Goal: Book appointment/travel/reservation

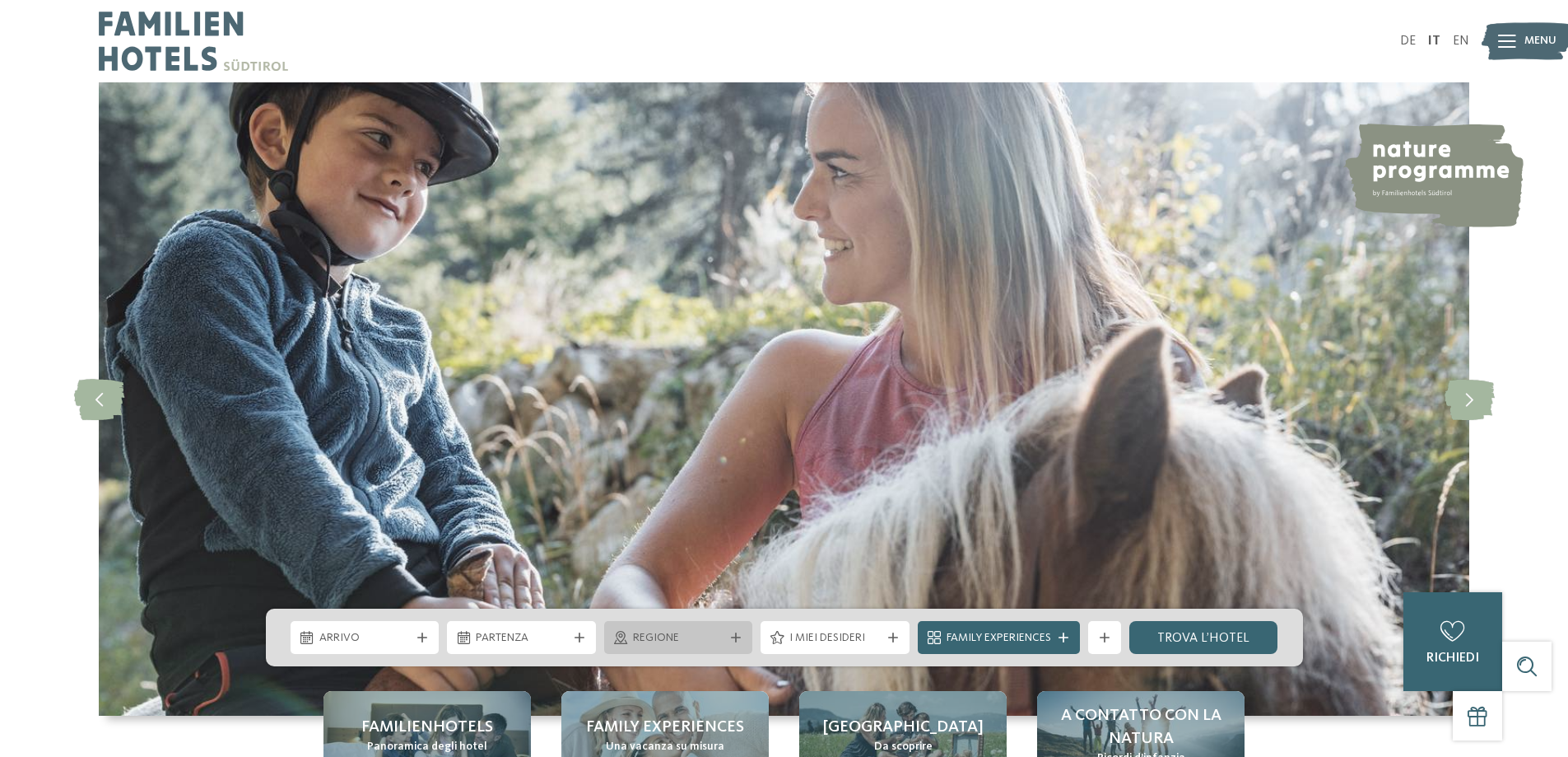
click at [723, 630] on div "Regione" at bounding box center [679, 637] width 100 height 18
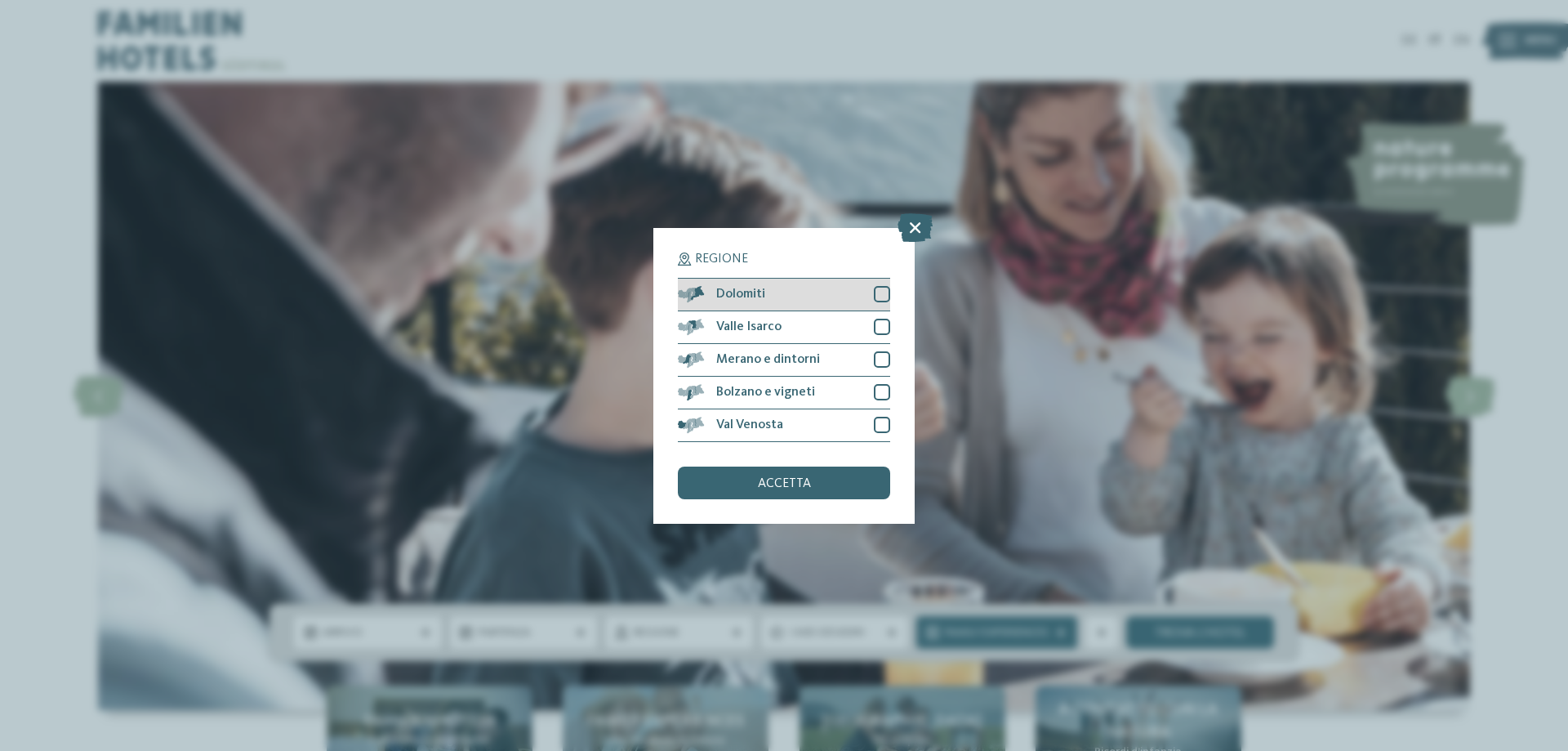
click at [871, 294] on div "Dolomiti" at bounding box center [784, 294] width 213 height 32
click at [785, 487] on span "accetta" at bounding box center [784, 483] width 53 height 13
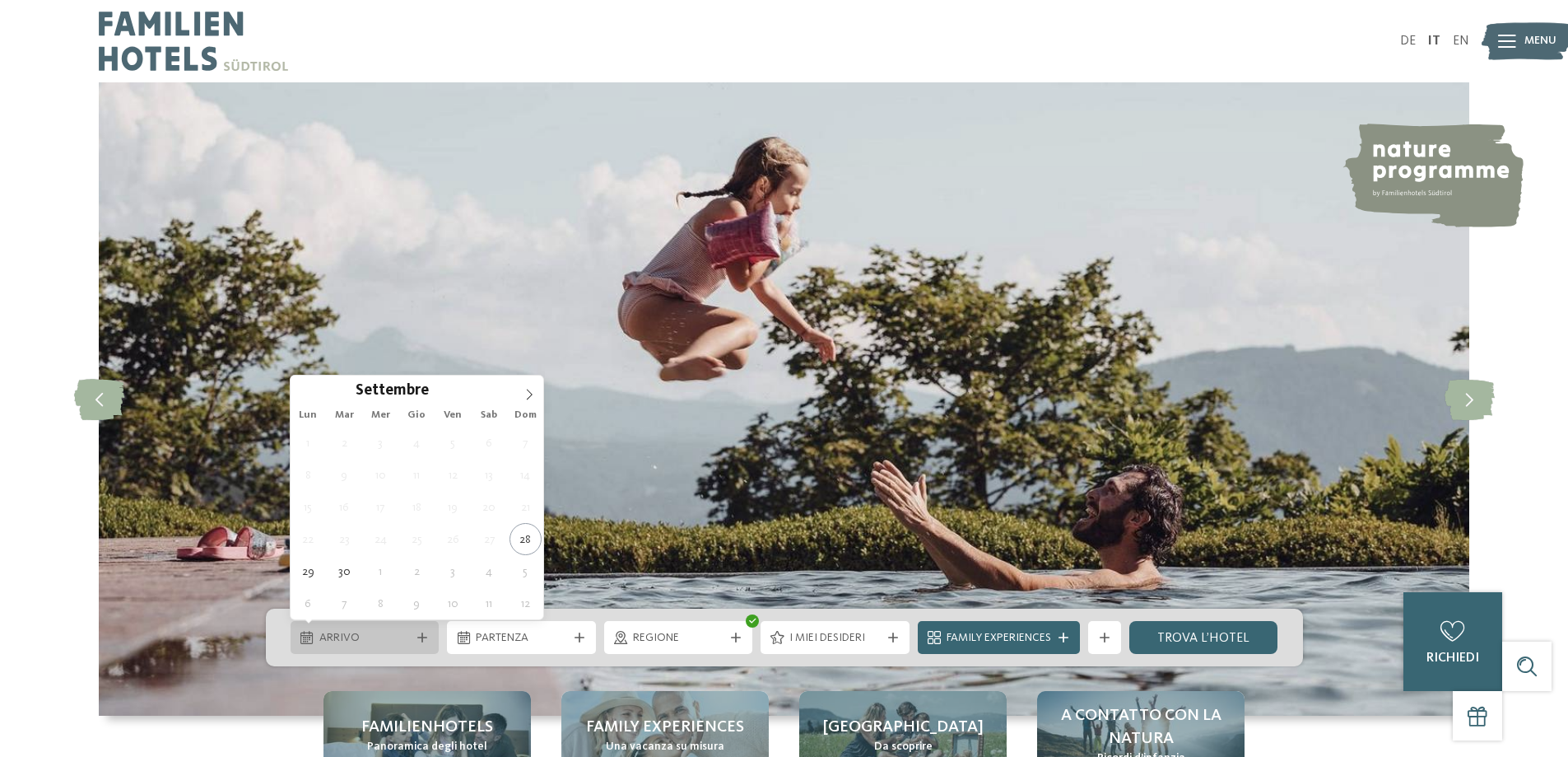
click at [392, 630] on div "Arrivo" at bounding box center [365, 637] width 100 height 18
click at [536, 392] on span at bounding box center [530, 389] width 28 height 28
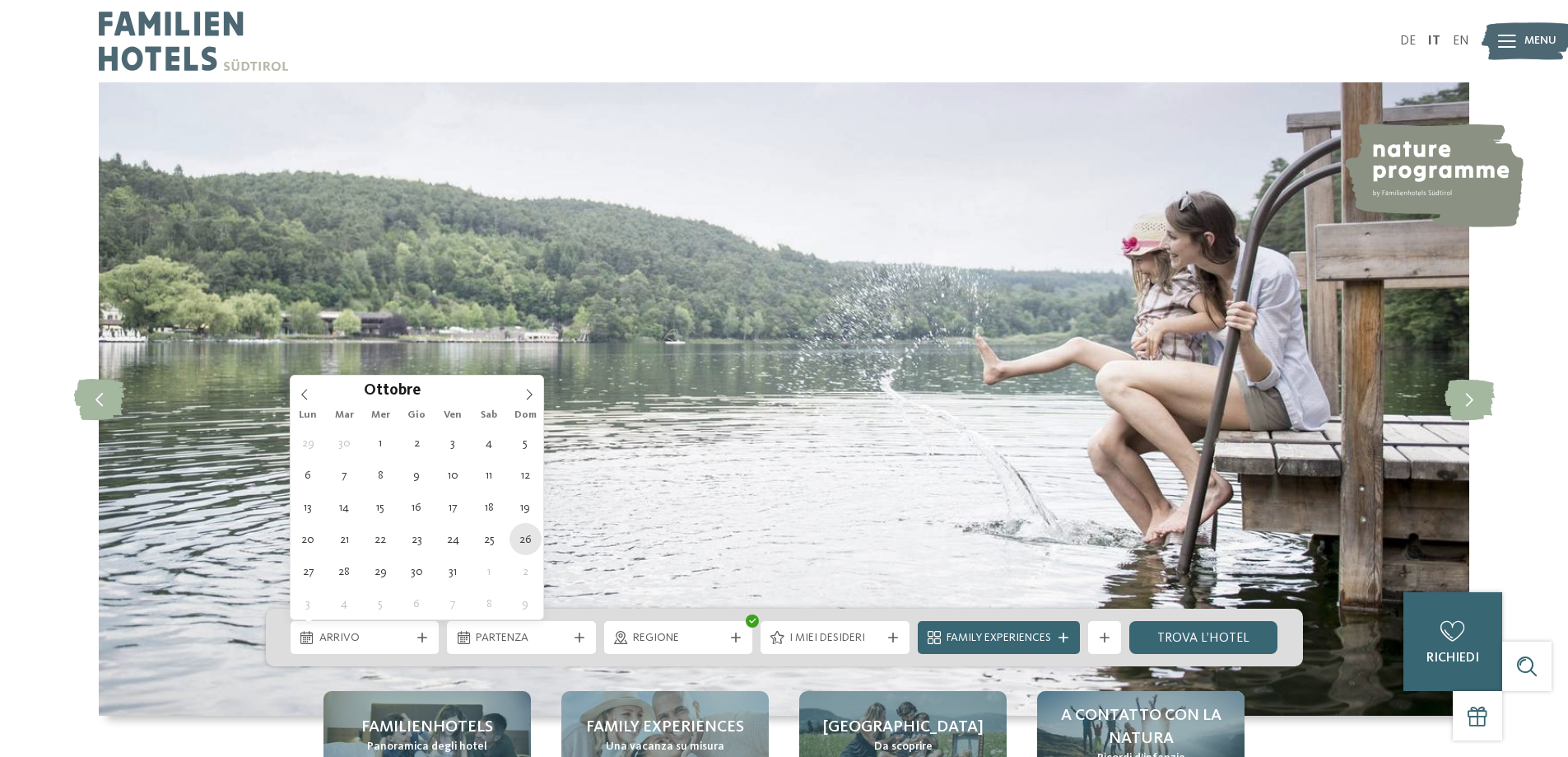
type div "26.10.2025"
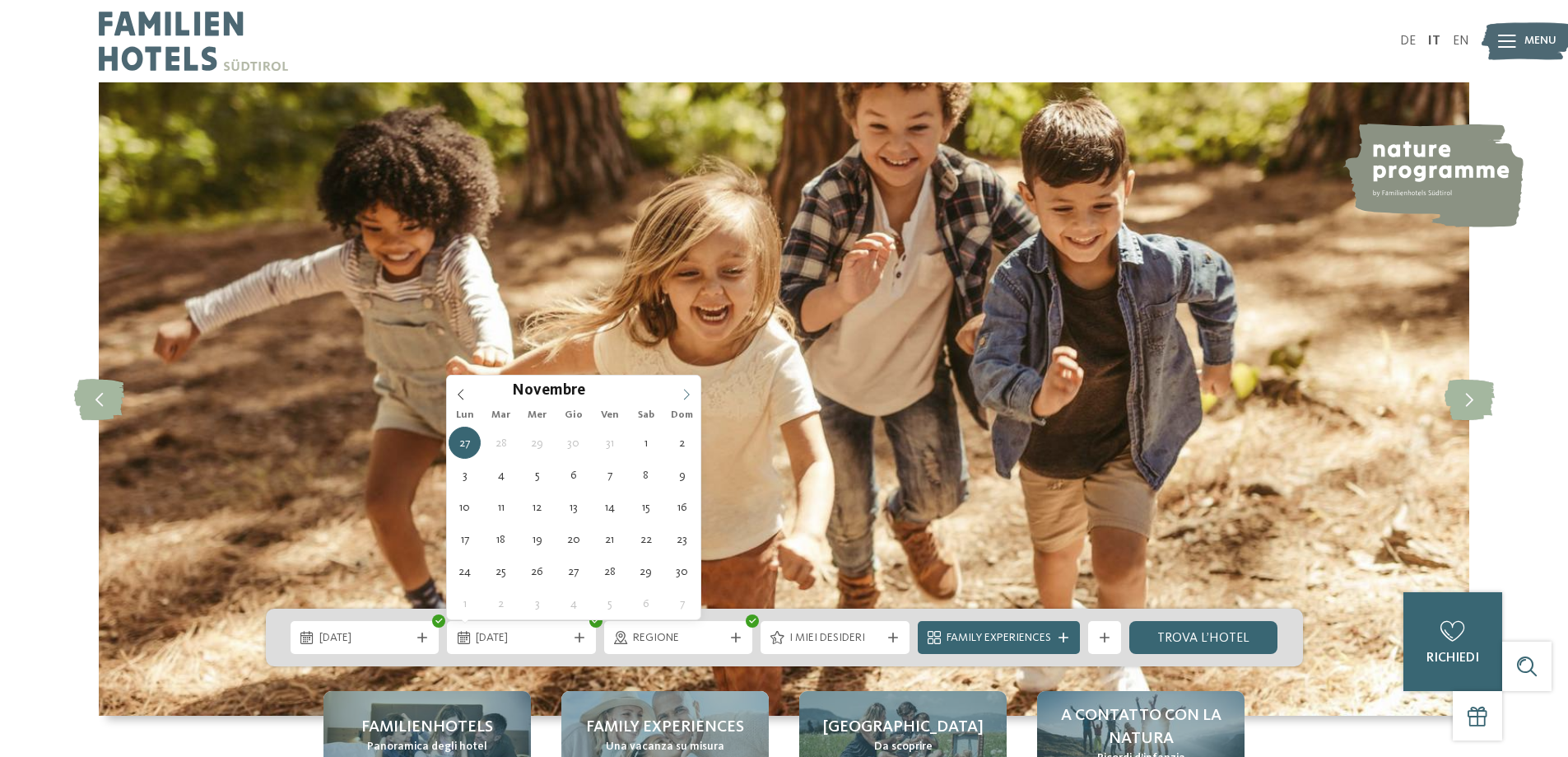
click at [693, 402] on span at bounding box center [687, 389] width 28 height 28
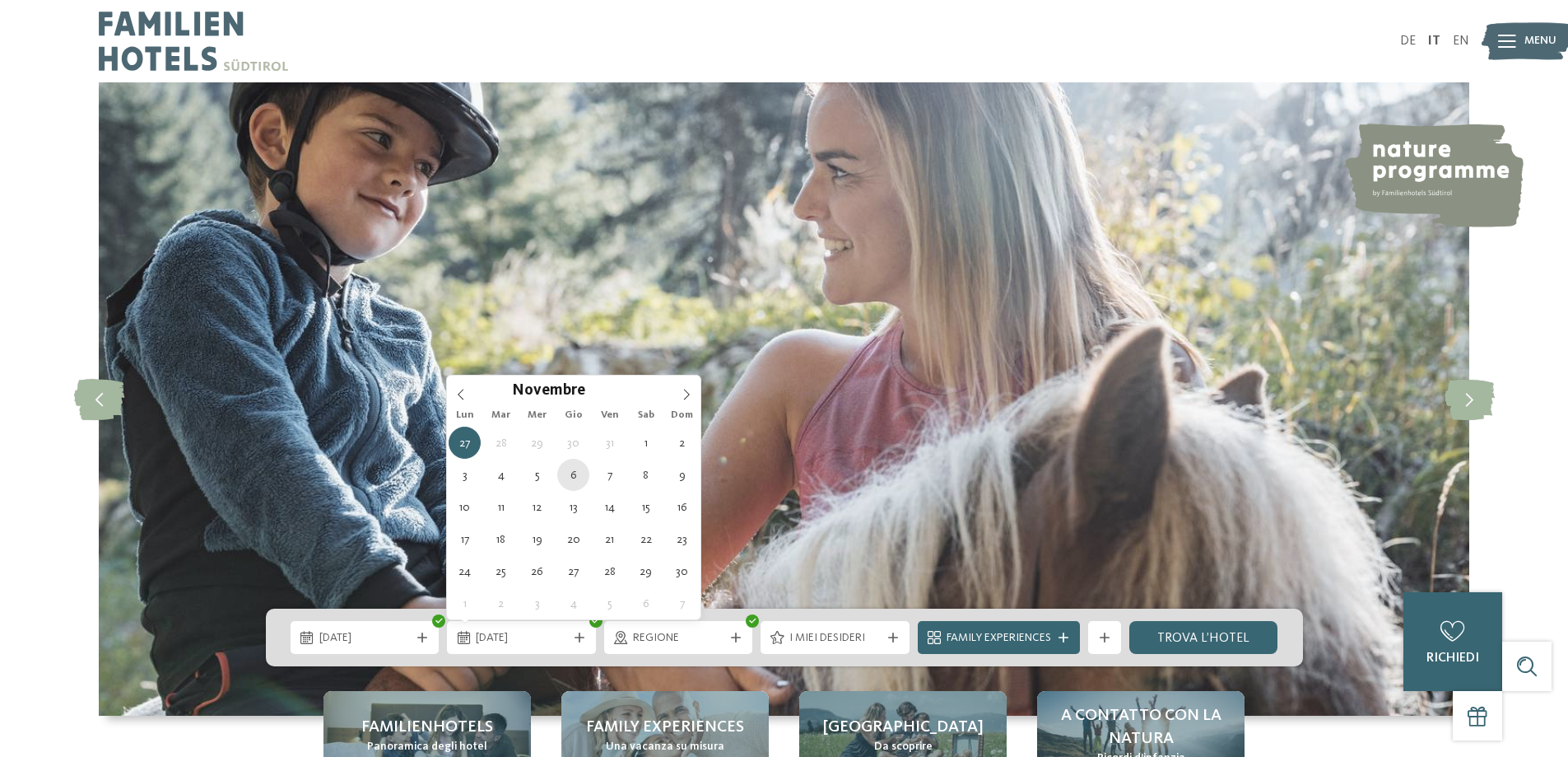
type div "06.11.2025"
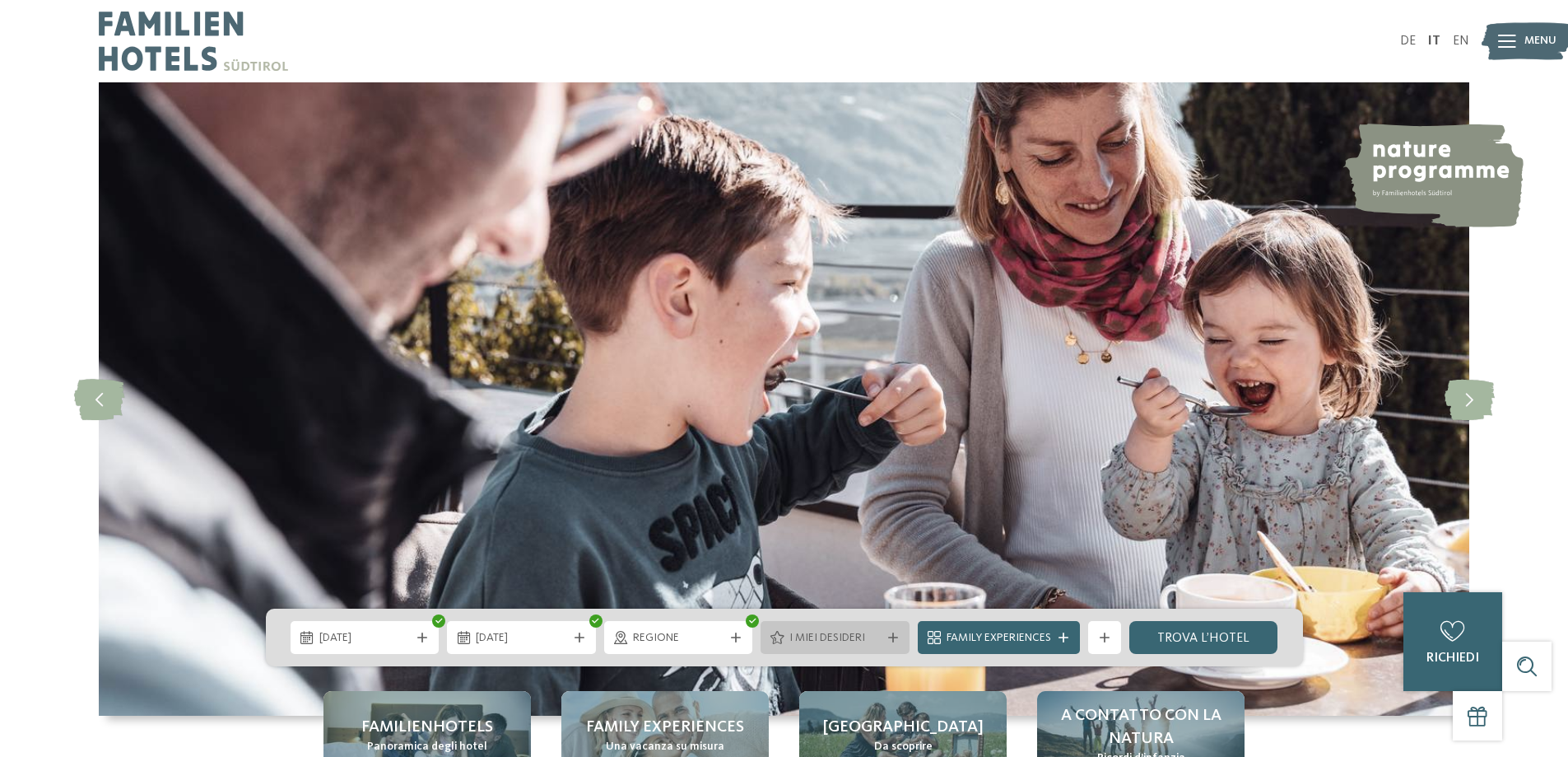
click at [886, 626] on div "I miei desideri" at bounding box center [835, 636] width 149 height 33
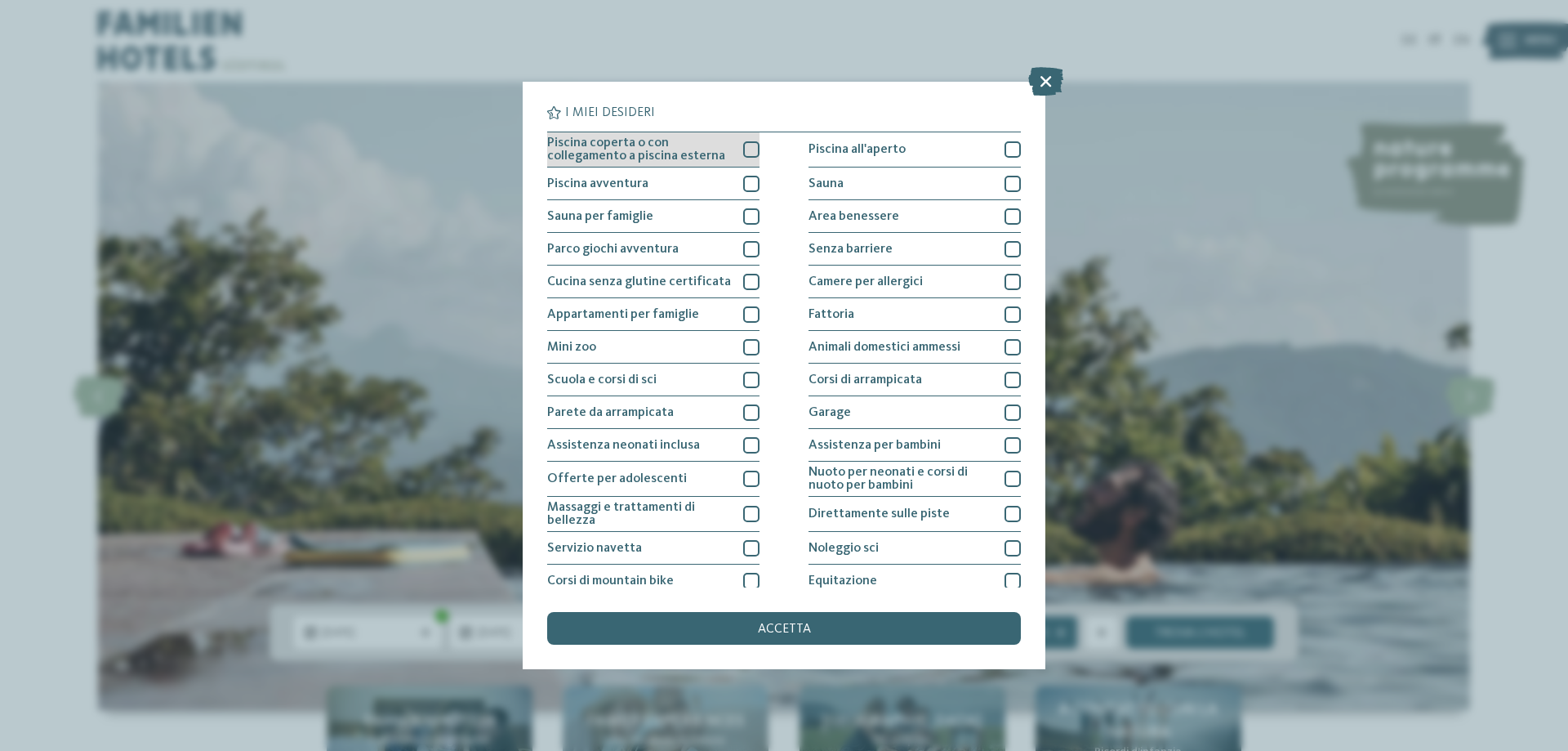
click at [743, 150] on div at bounding box center [751, 149] width 17 height 17
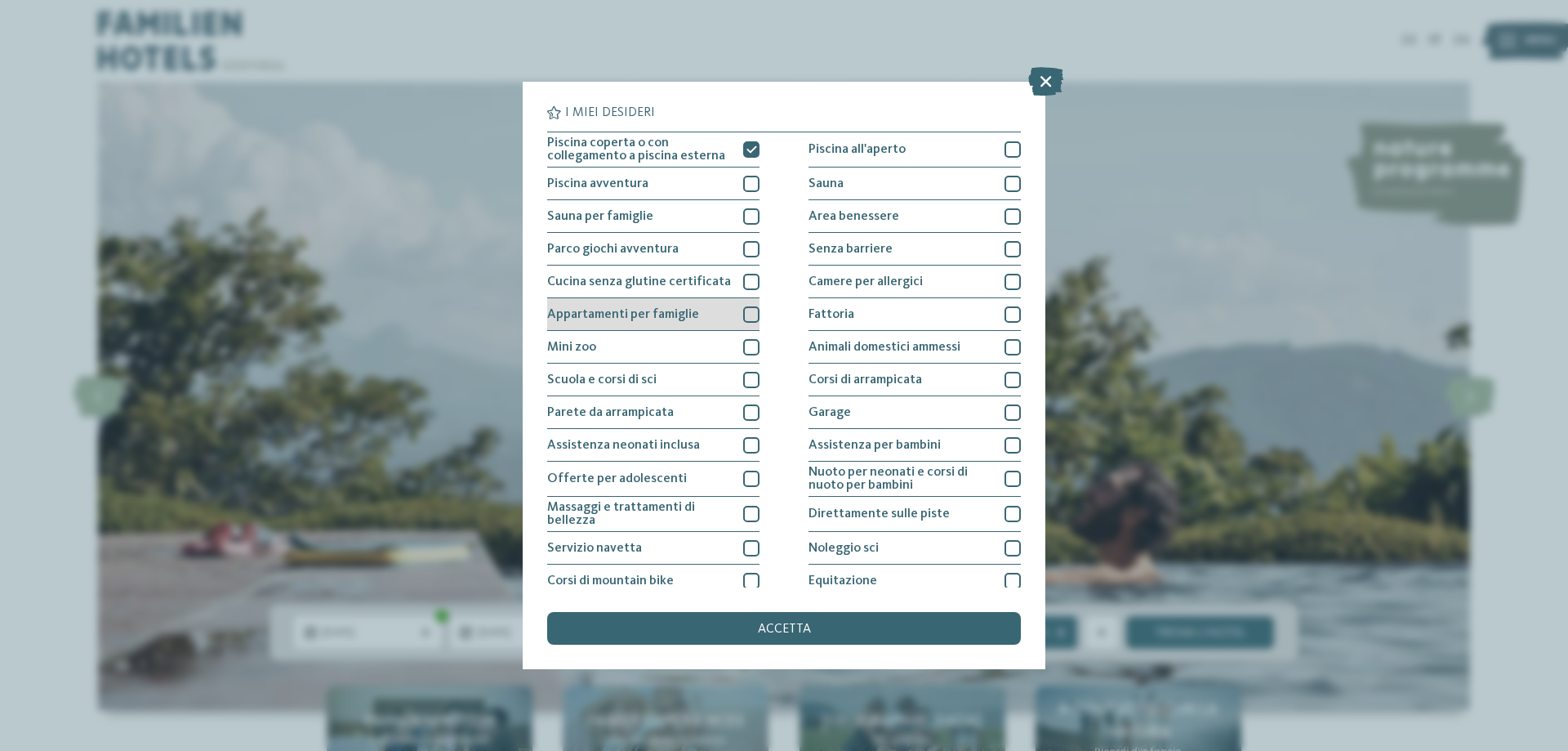
click at [746, 311] on div at bounding box center [751, 314] width 17 height 17
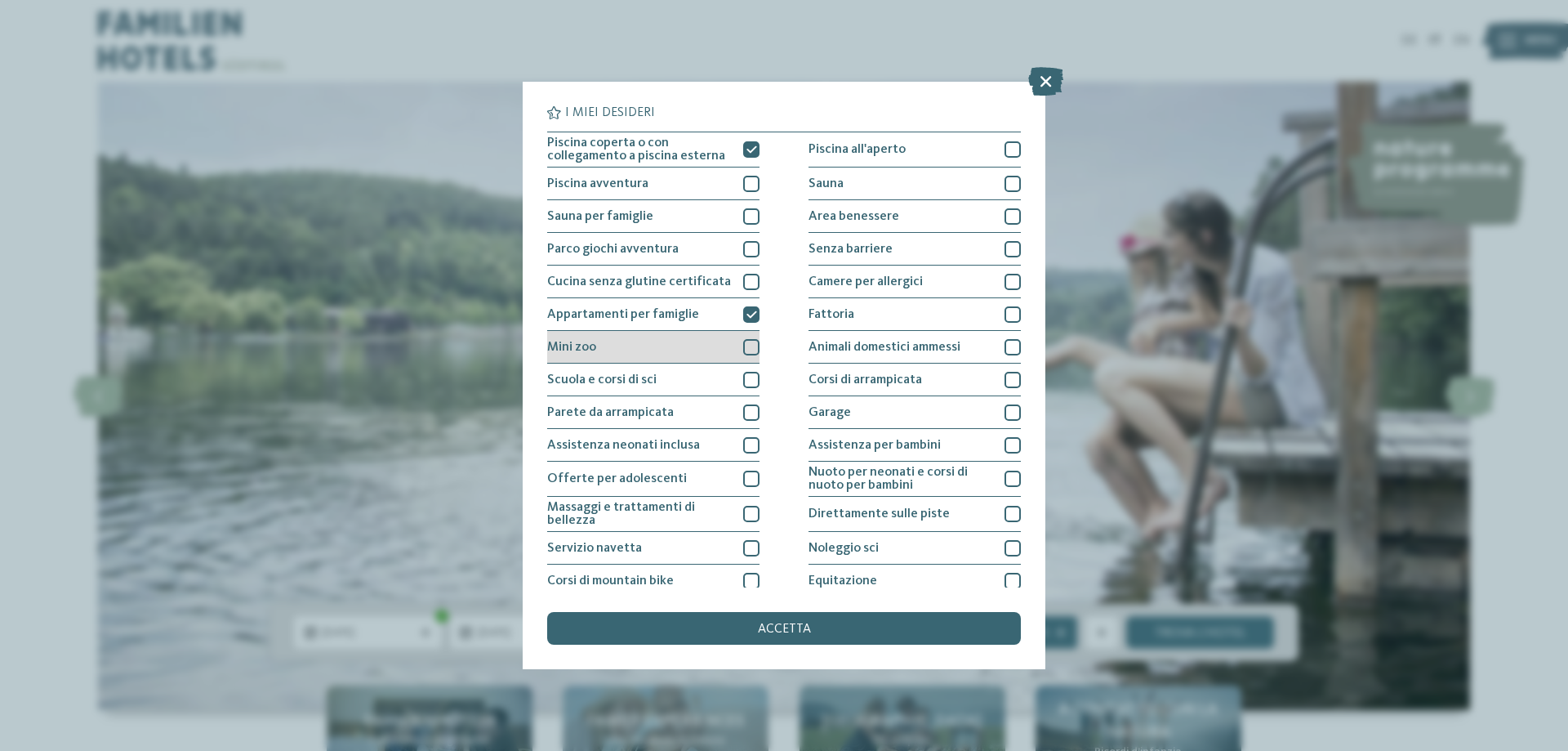
click at [749, 342] on div at bounding box center [751, 347] width 17 height 17
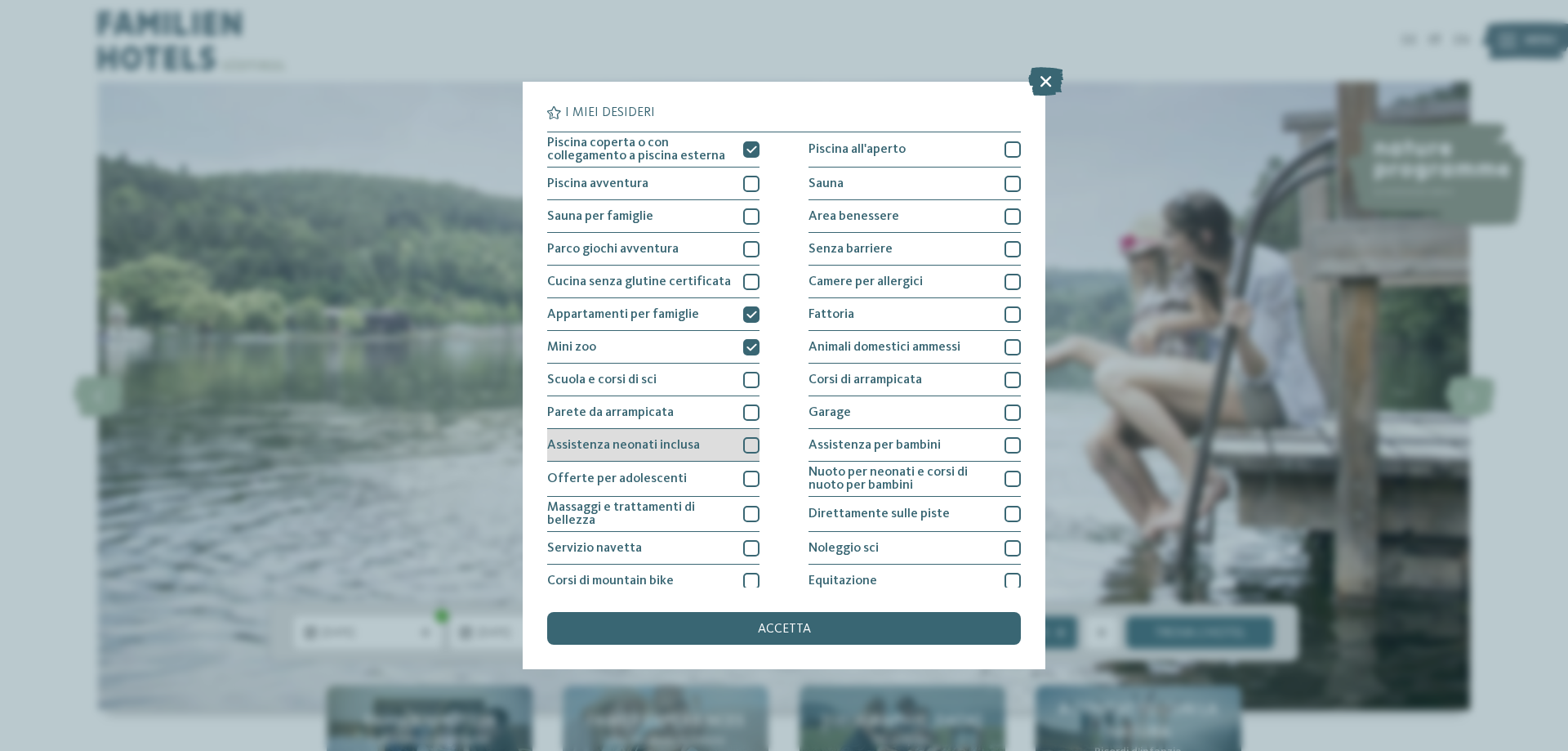
click at [737, 440] on div "Assistenza neonati inclusa" at bounding box center [653, 444] width 213 height 32
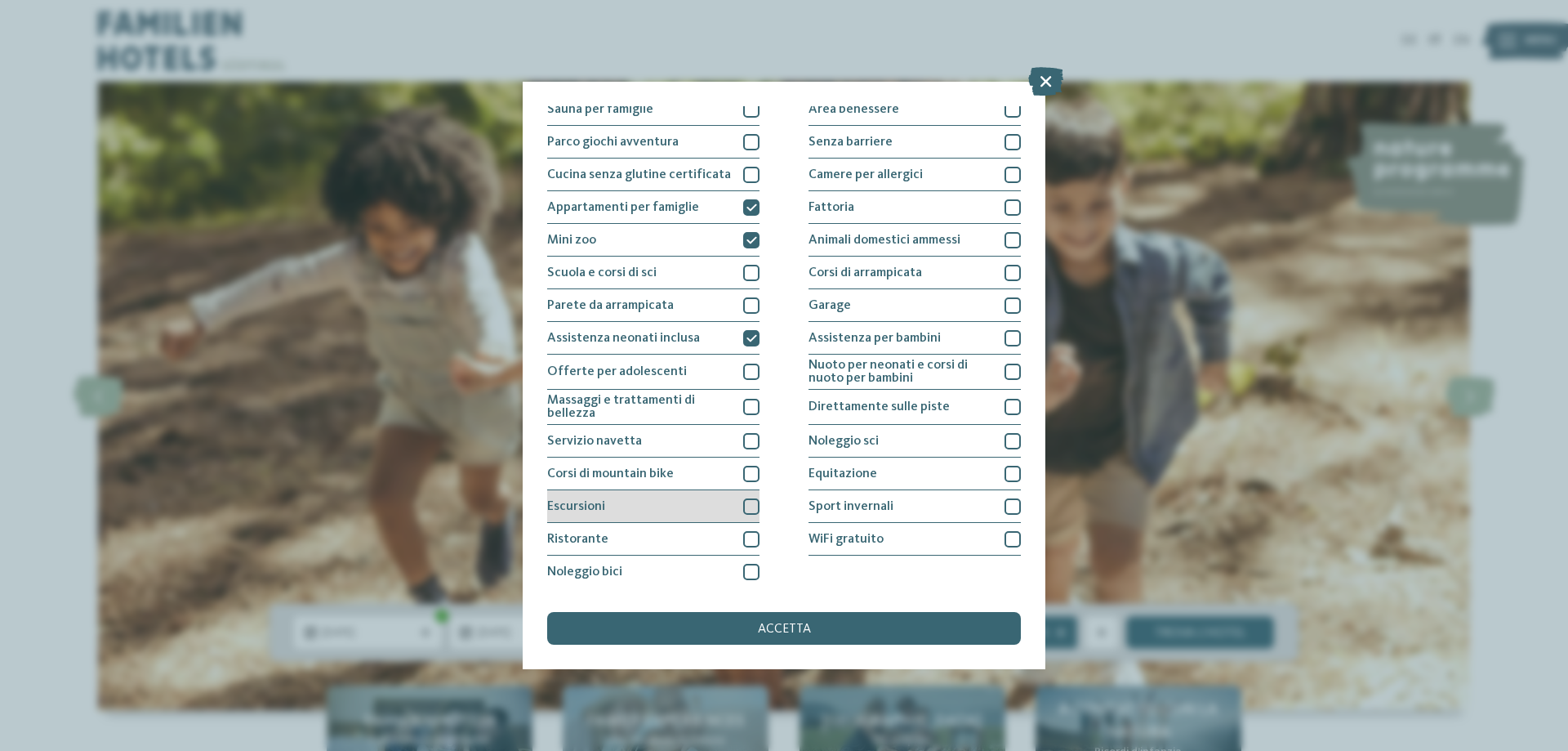
scroll to position [108, 0]
click at [744, 531] on div at bounding box center [751, 538] width 17 height 17
click at [1007, 536] on div at bounding box center [1012, 538] width 17 height 17
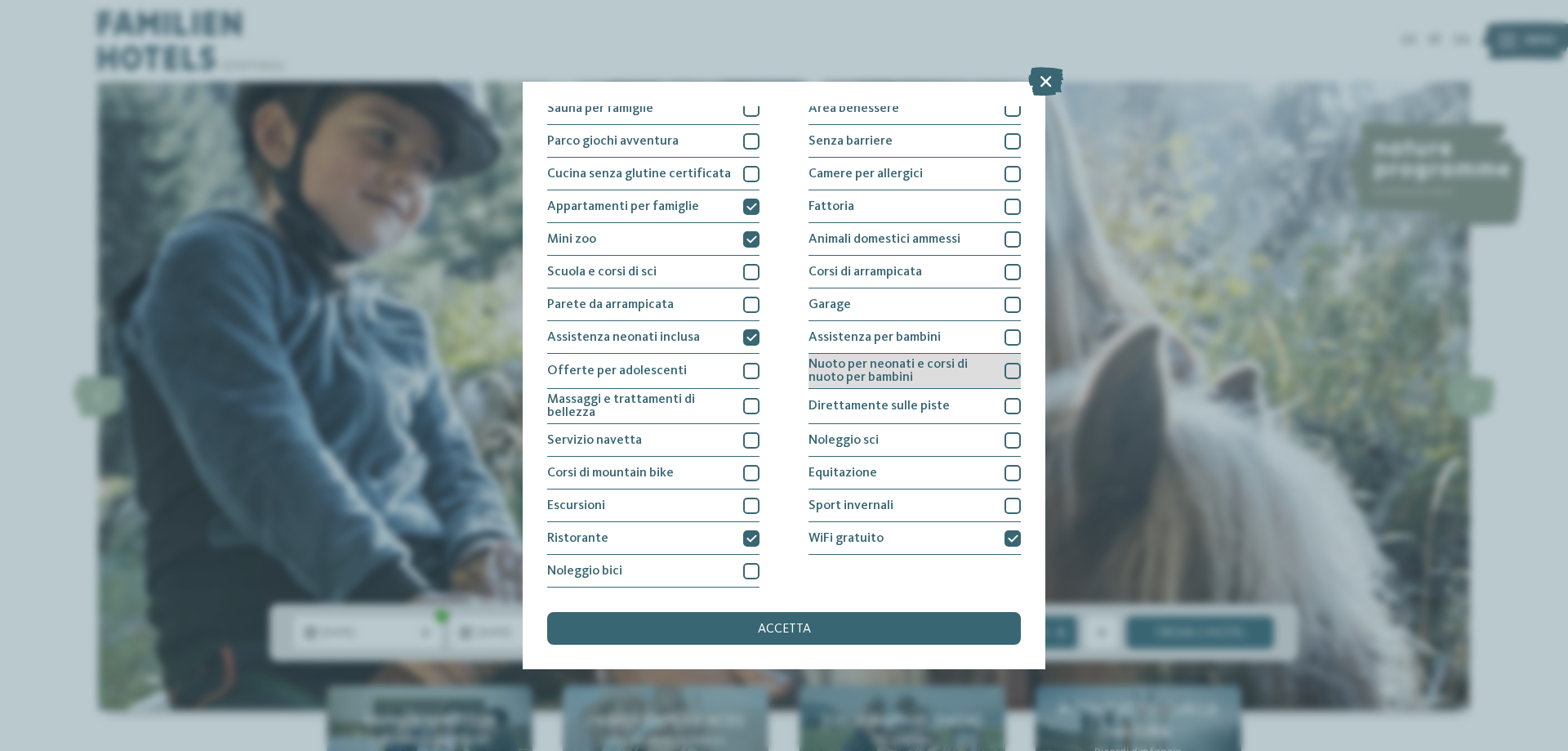
scroll to position [26, 0]
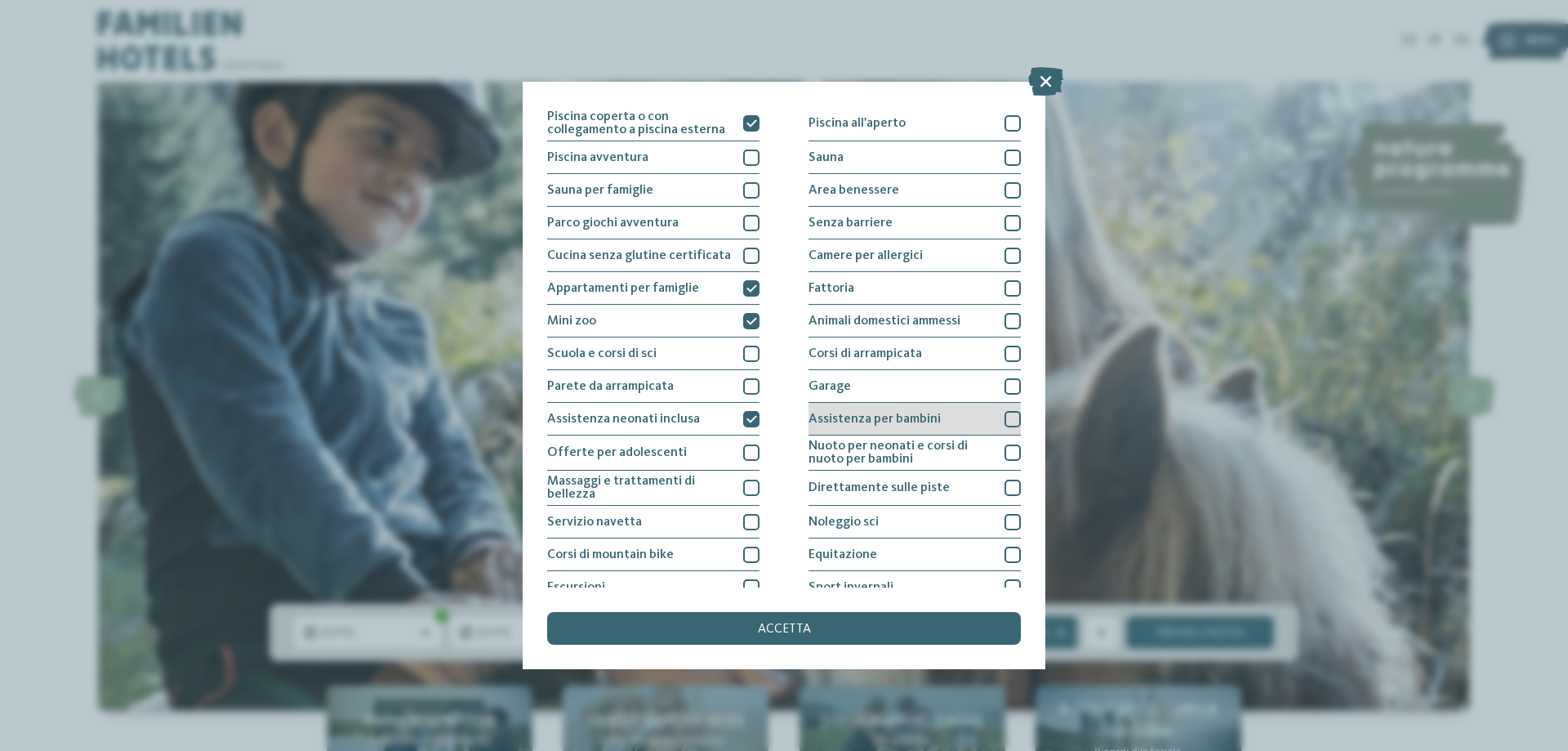
click at [1004, 419] on div at bounding box center [1012, 419] width 17 height 17
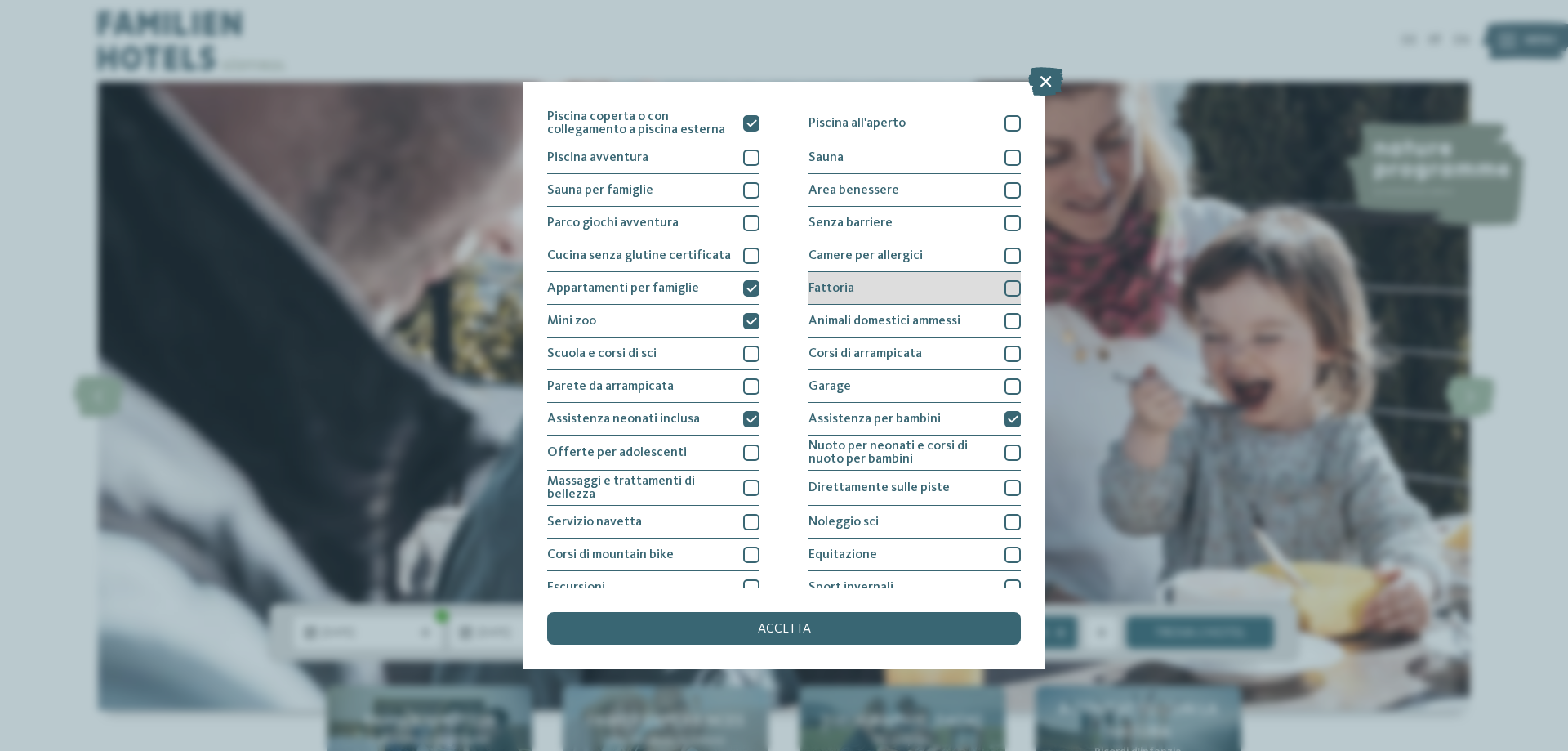
click at [1004, 287] on div at bounding box center [1012, 288] width 17 height 17
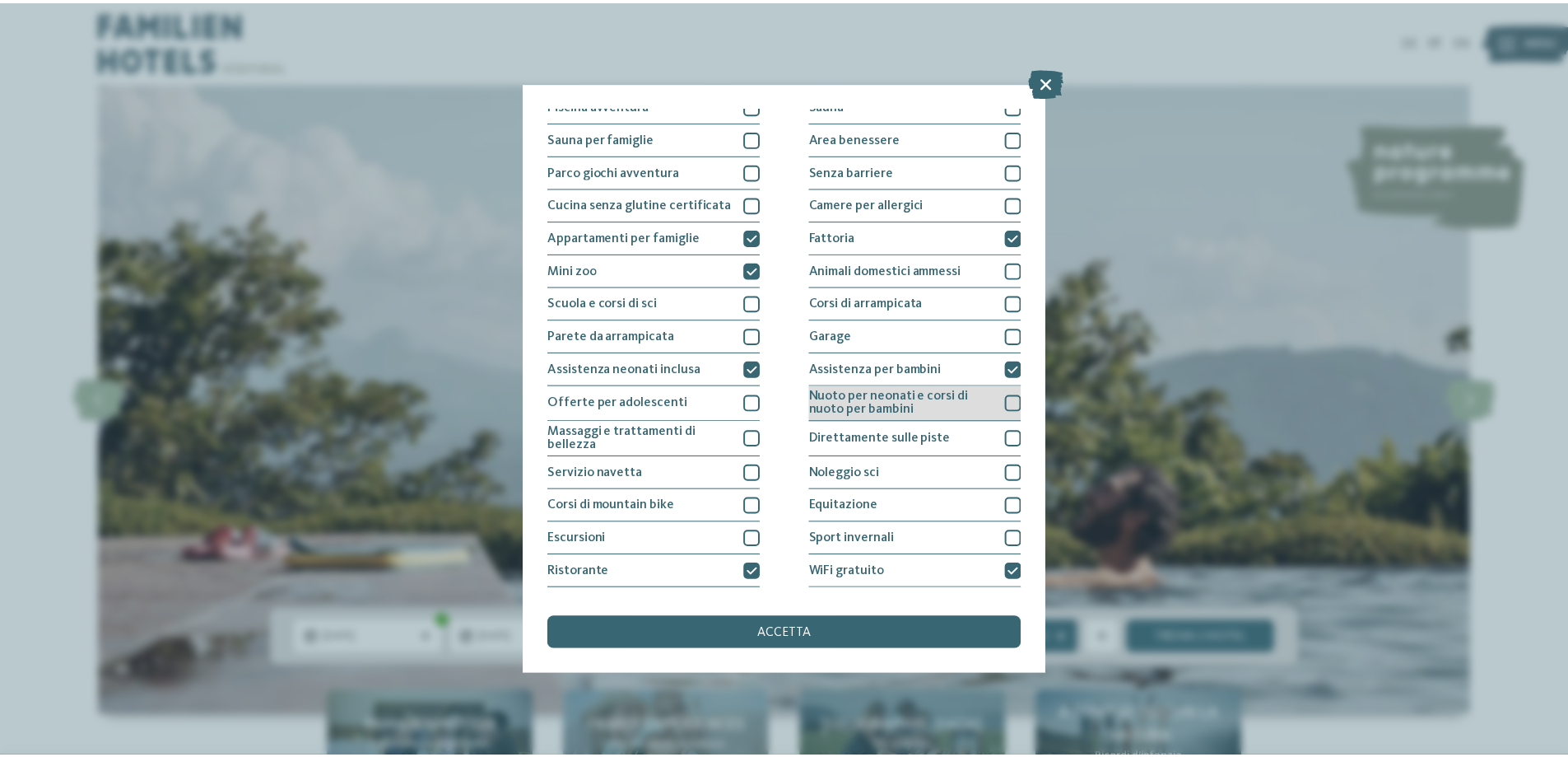
scroll to position [109, 0]
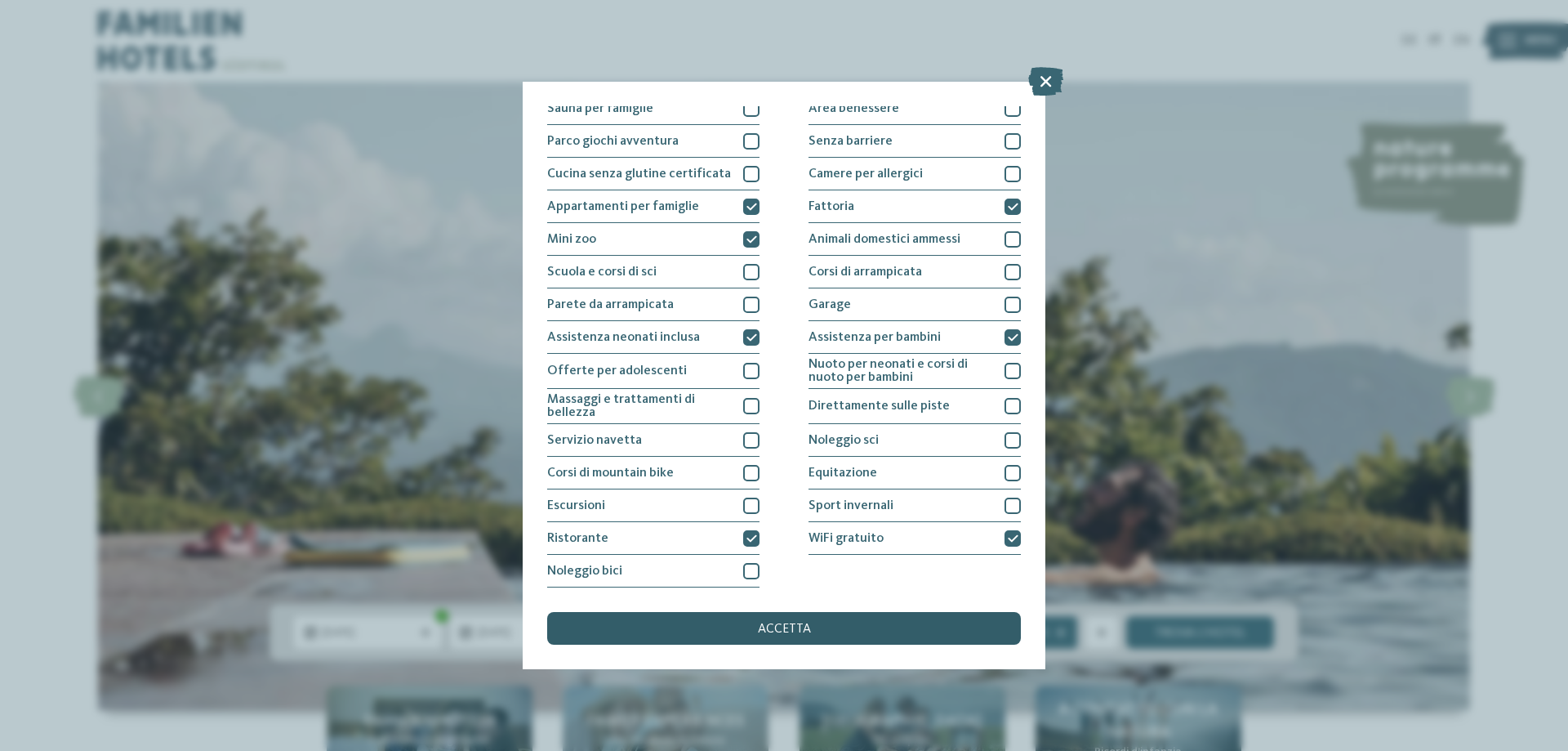
click at [793, 631] on span "accetta" at bounding box center [784, 628] width 53 height 13
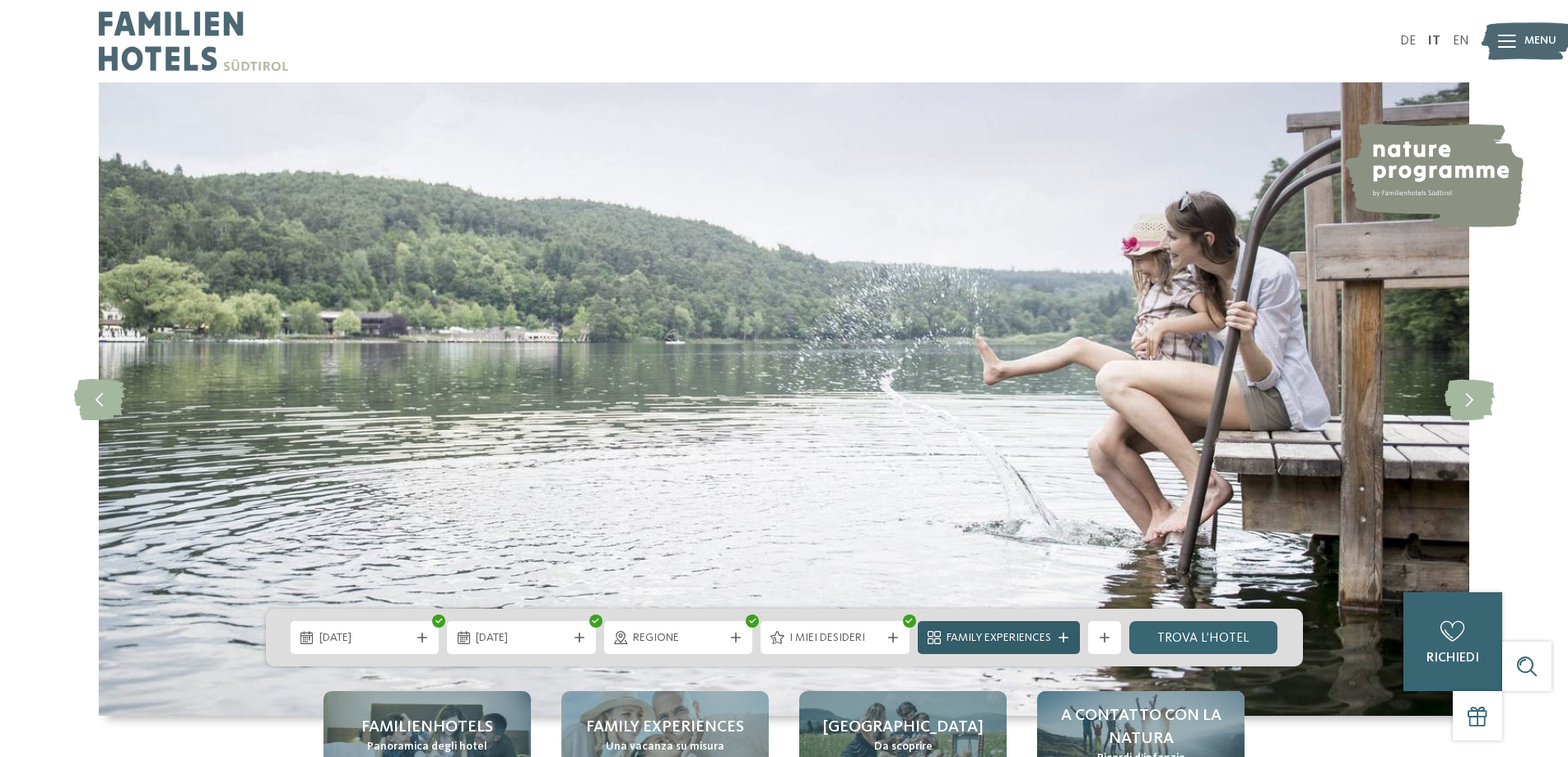
click at [1019, 635] on span "Family Experiences" at bounding box center [999, 637] width 105 height 17
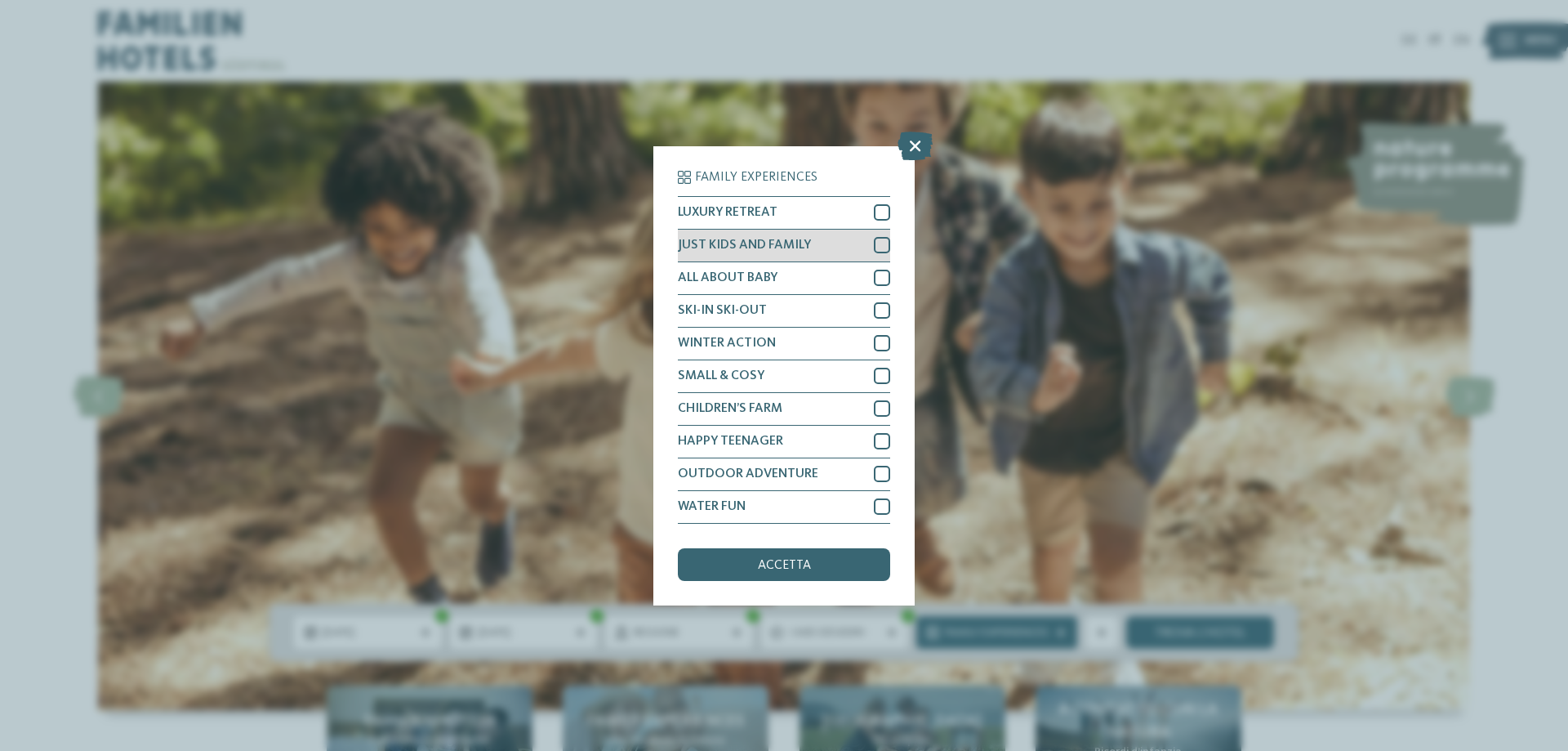
click at [876, 242] on div at bounding box center [882, 245] width 17 height 17
click at [879, 271] on div at bounding box center [882, 277] width 17 height 17
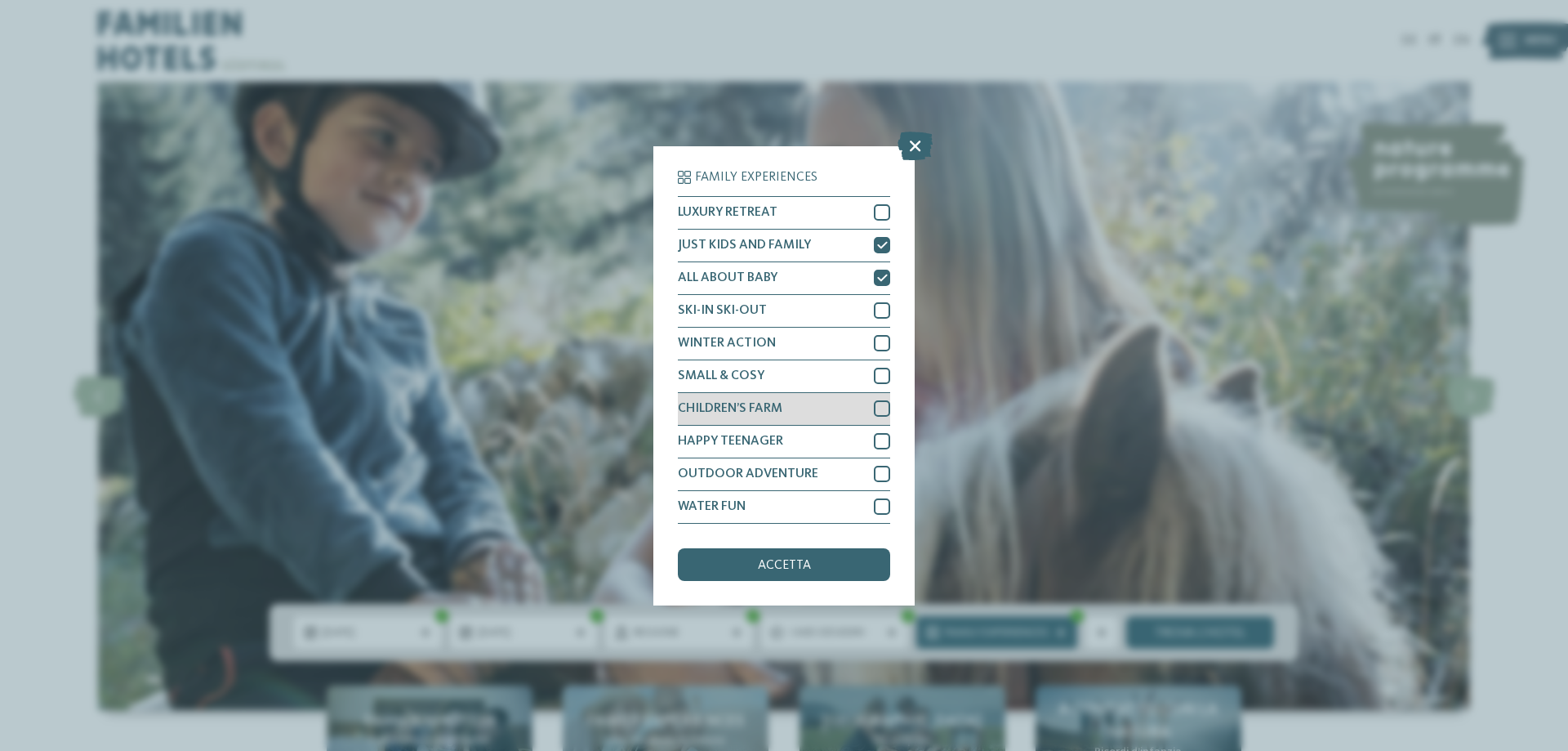
click at [883, 405] on div at bounding box center [882, 408] width 17 height 17
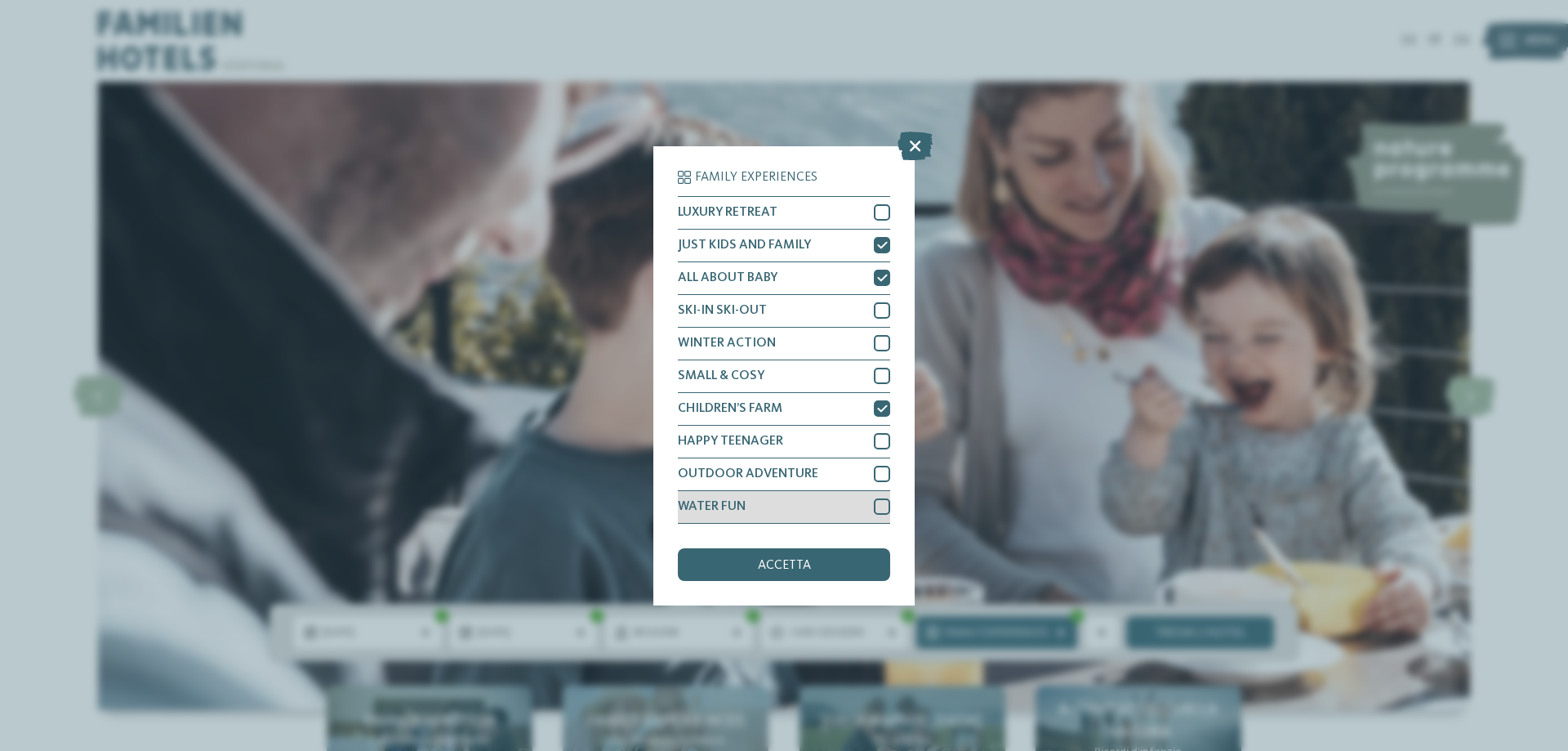
click at [884, 497] on div "WATER FUN" at bounding box center [784, 507] width 213 height 32
click at [840, 559] on div "accetta" at bounding box center [784, 564] width 213 height 32
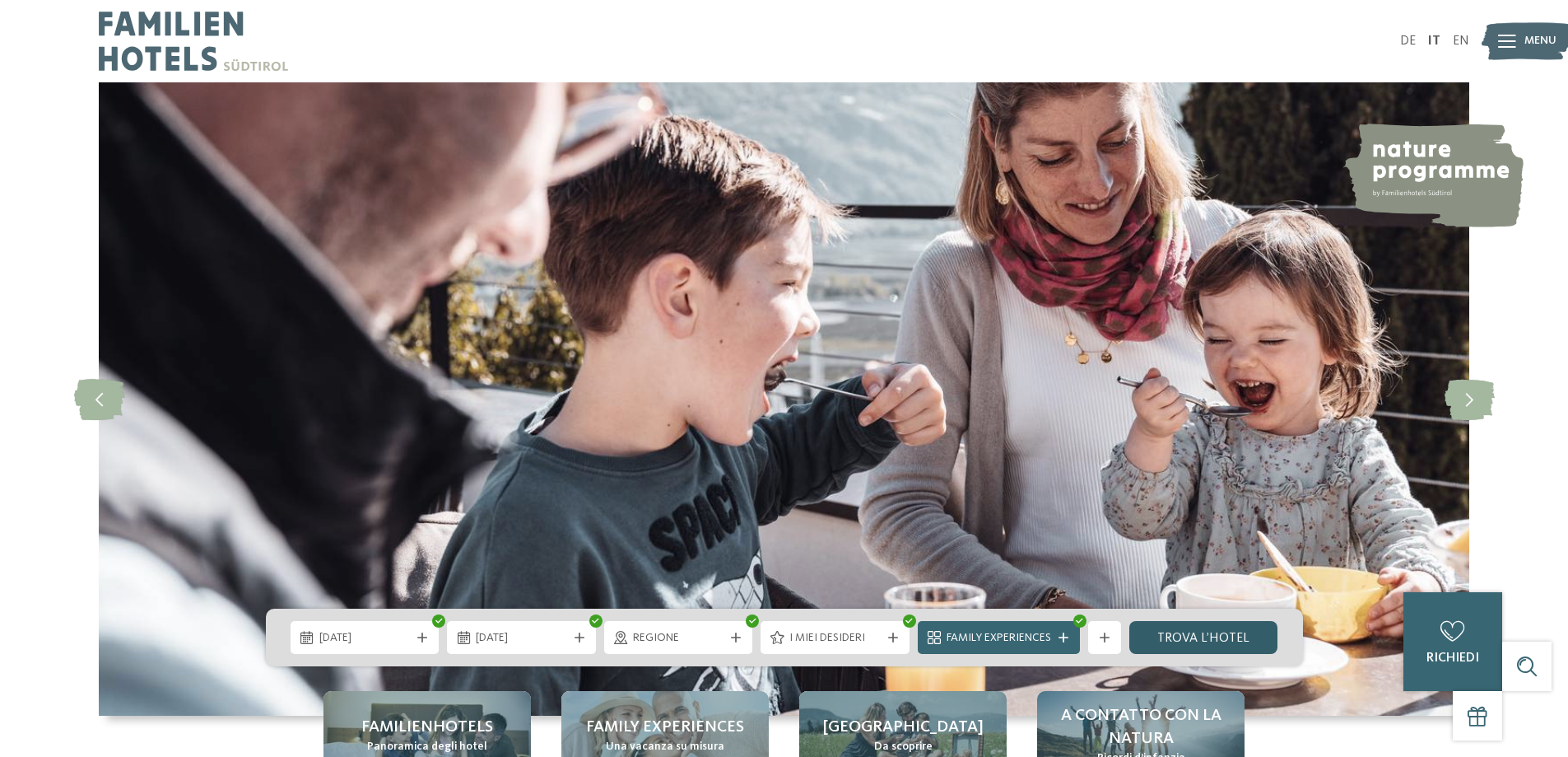
click at [1203, 634] on link "trova l’hotel" at bounding box center [1203, 636] width 149 height 33
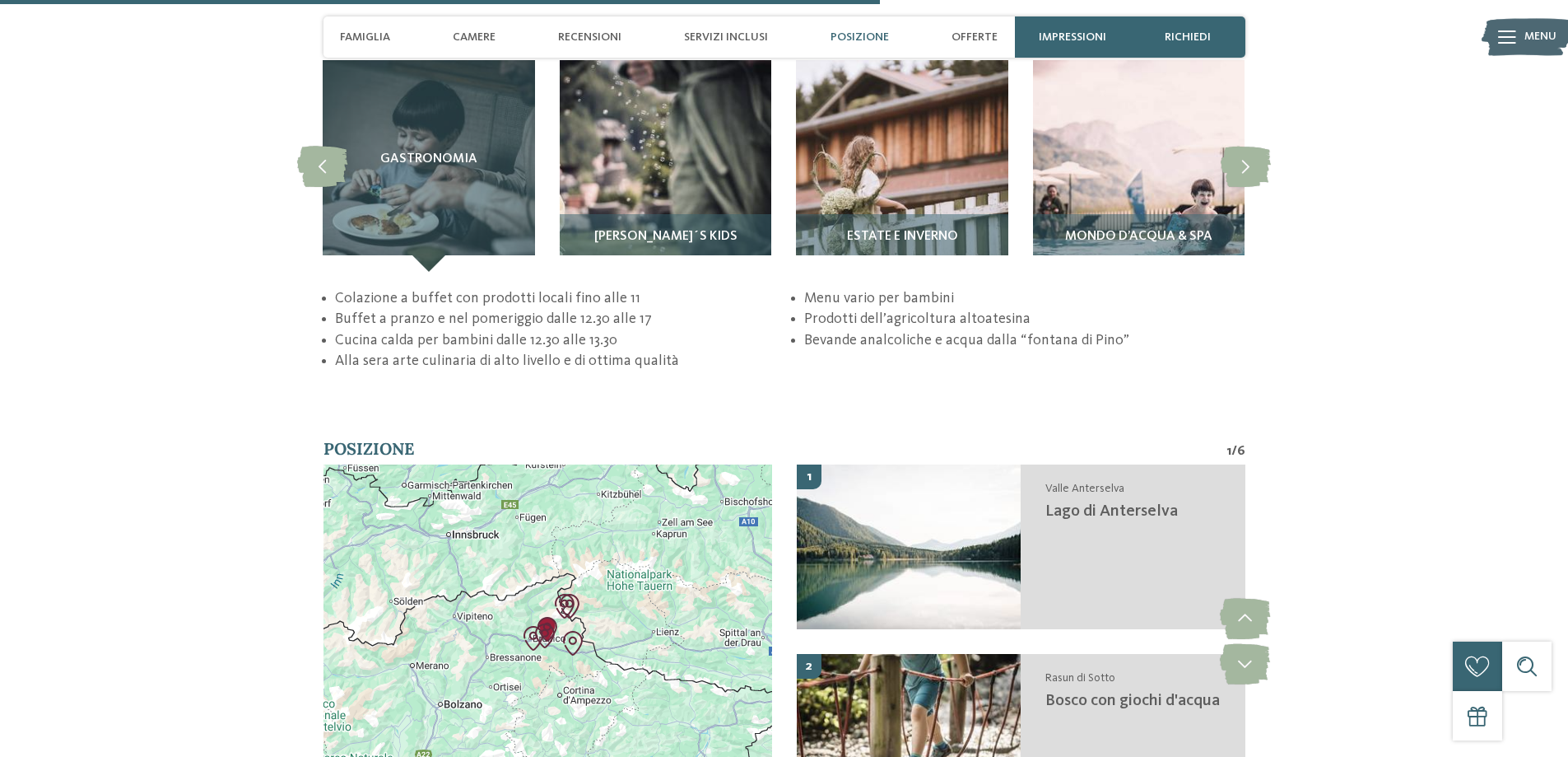
scroll to position [3788, 0]
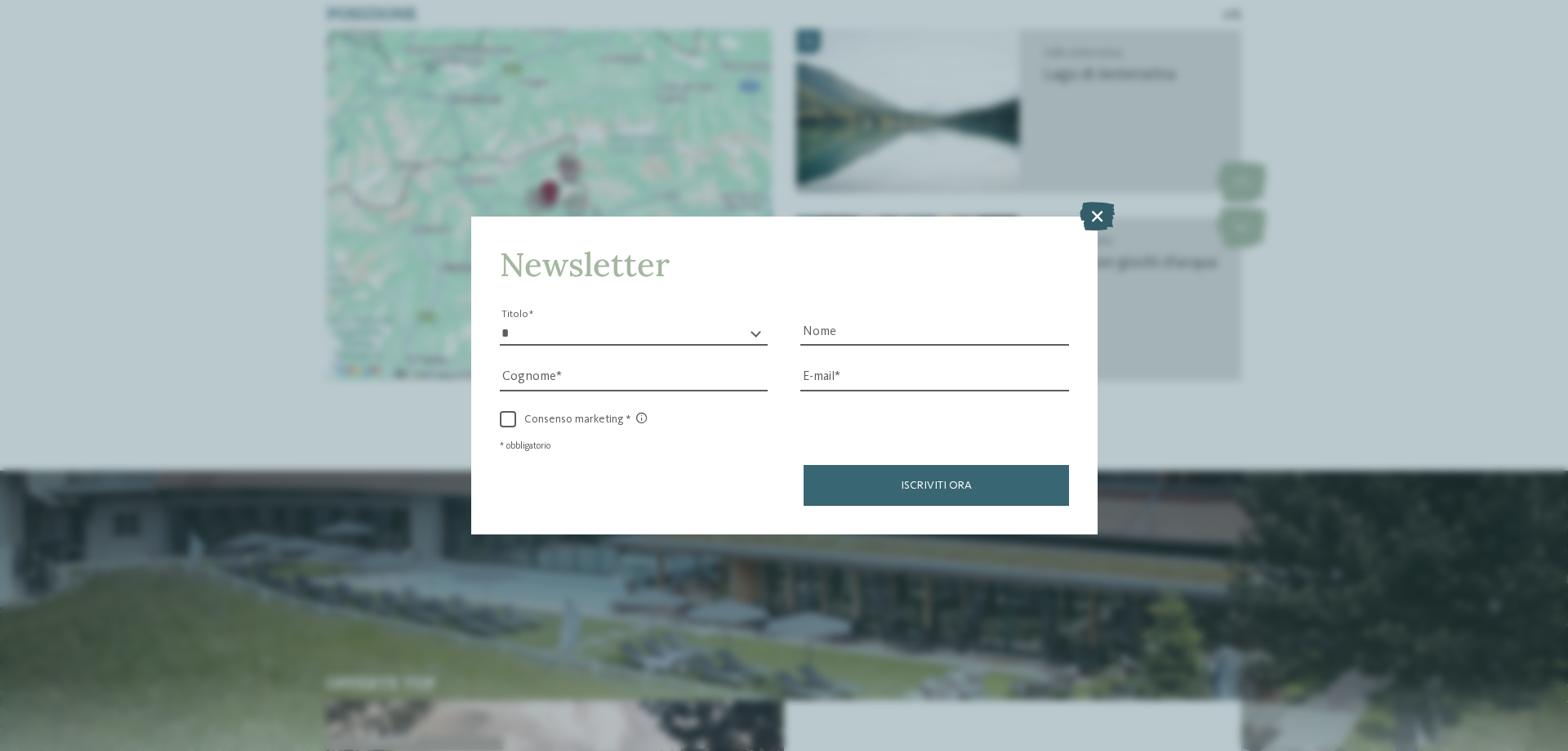
click at [1094, 217] on icon at bounding box center [1098, 216] width 35 height 28
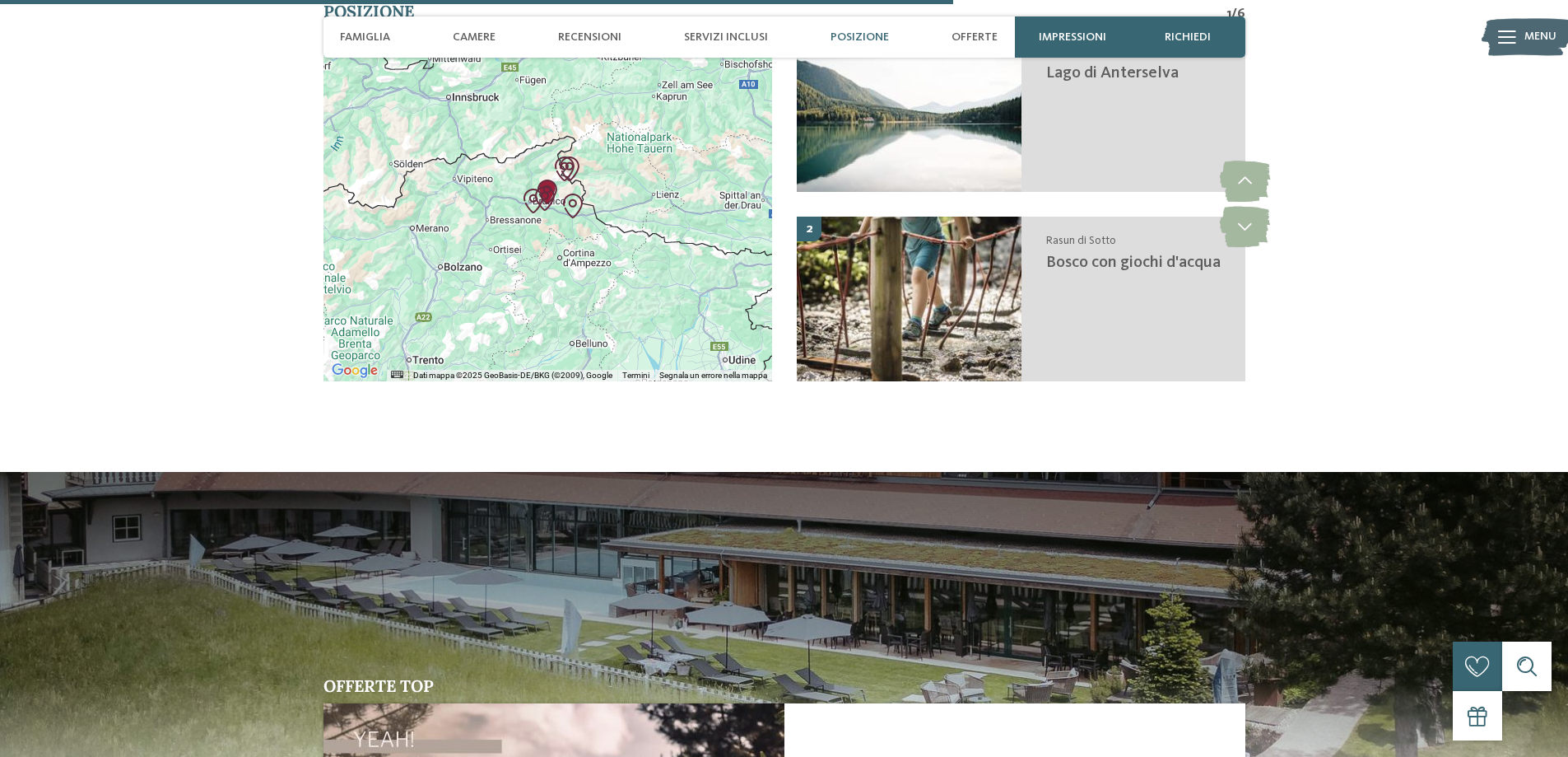
scroll to position [4364, 0]
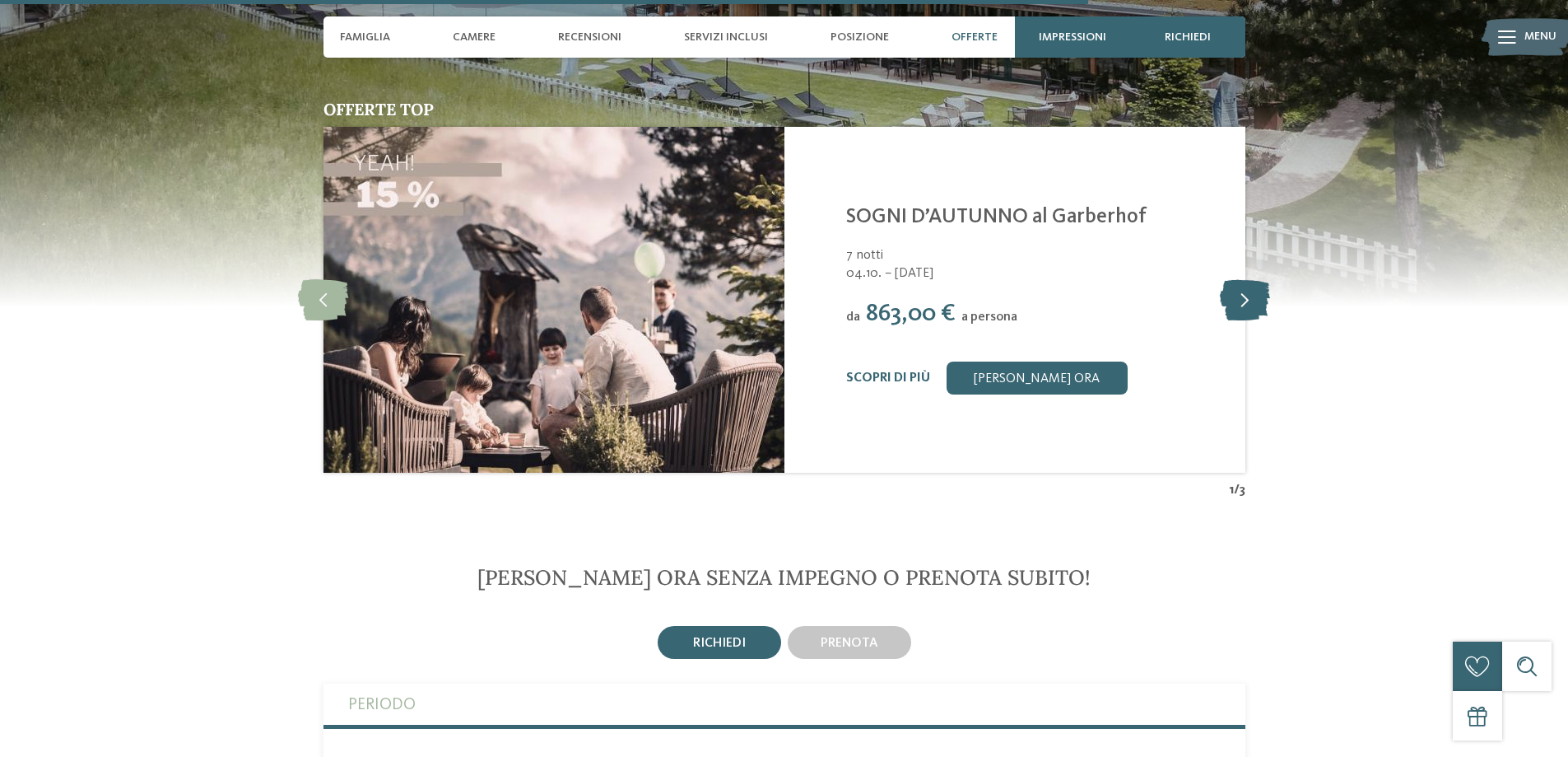
click at [1243, 309] on icon at bounding box center [1245, 299] width 50 height 42
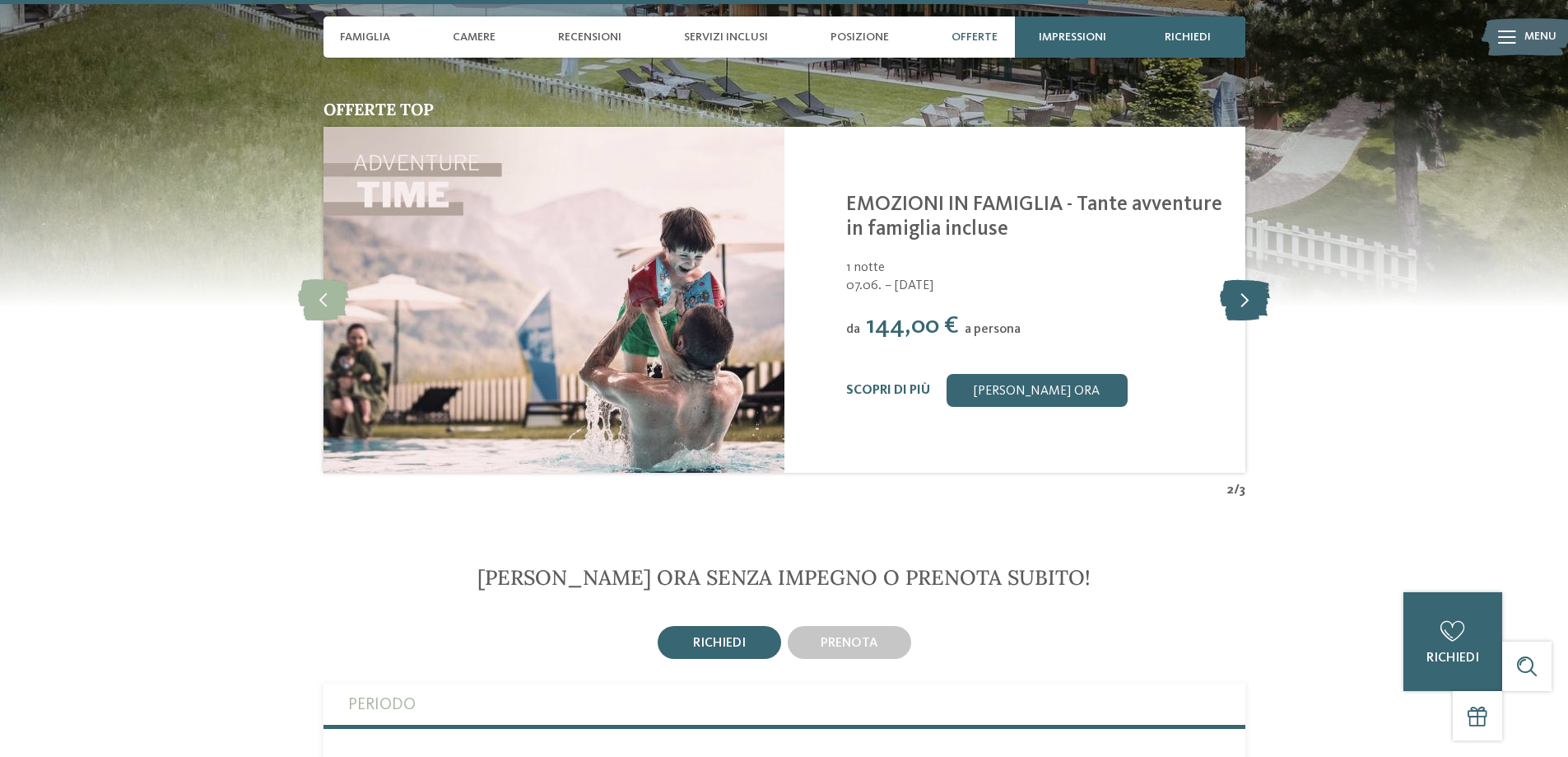
click at [1233, 309] on icon at bounding box center [1245, 299] width 50 height 42
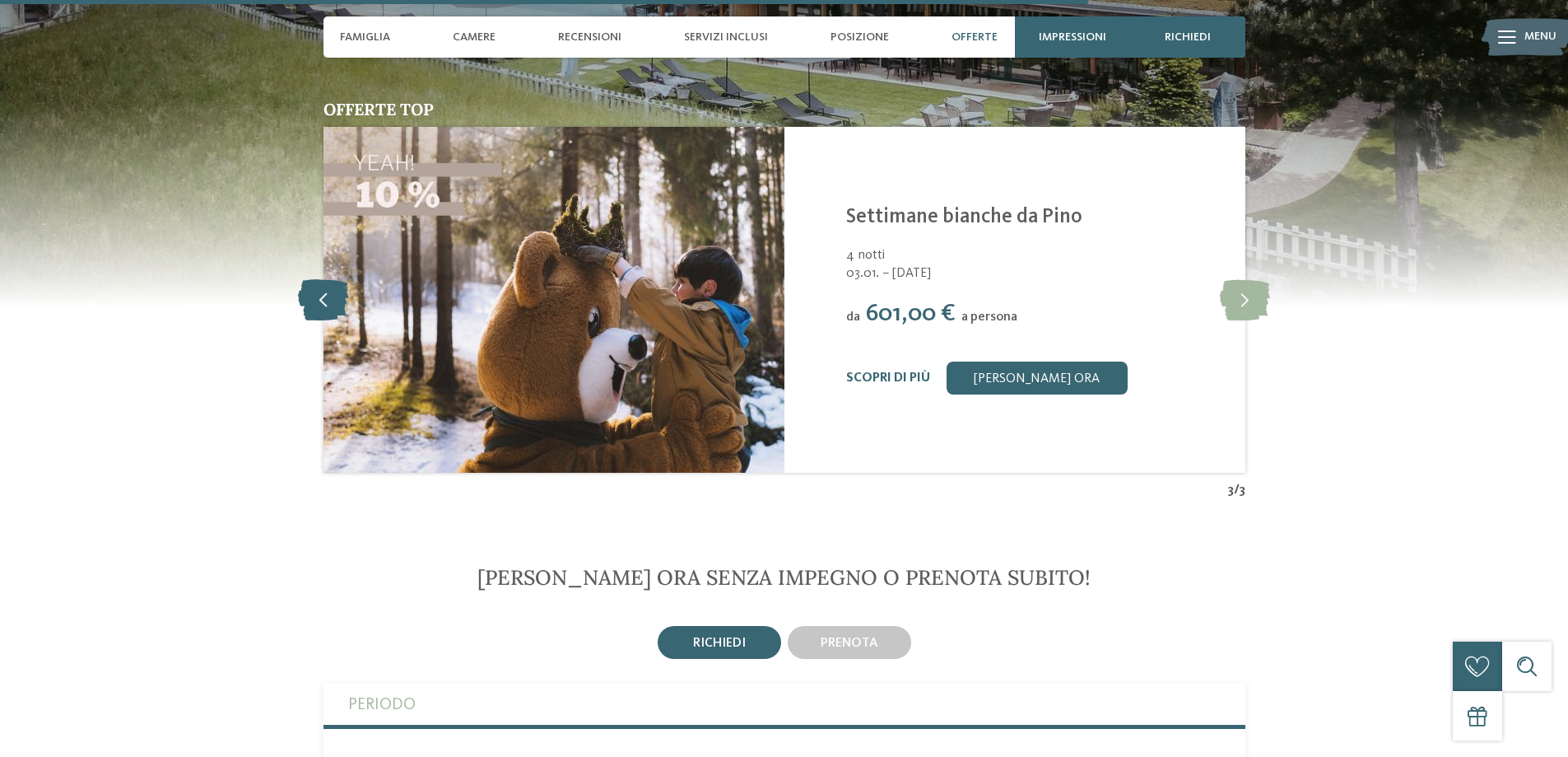
click at [335, 298] on icon at bounding box center [323, 299] width 50 height 42
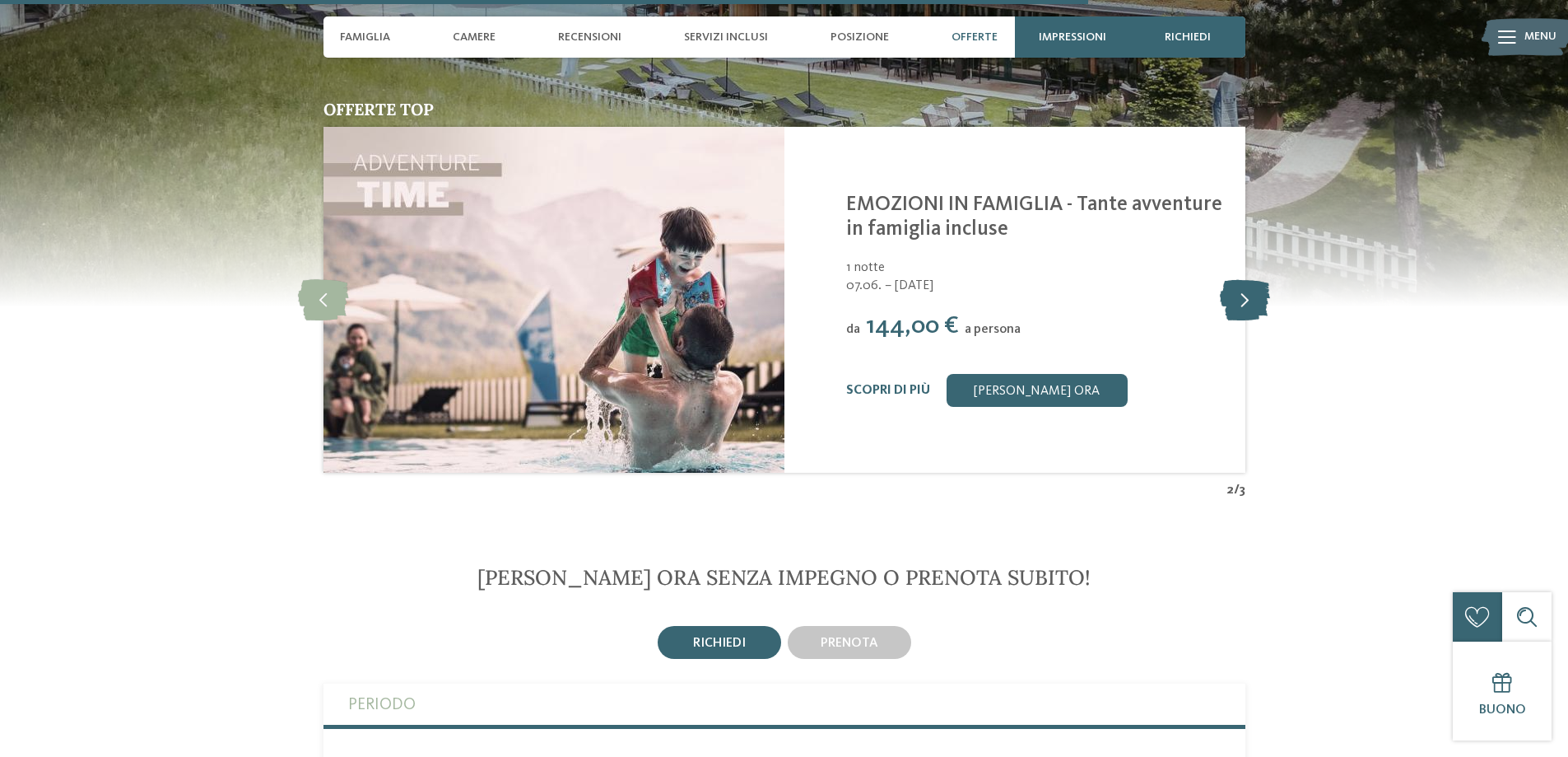
click at [1231, 305] on icon at bounding box center [1245, 299] width 50 height 42
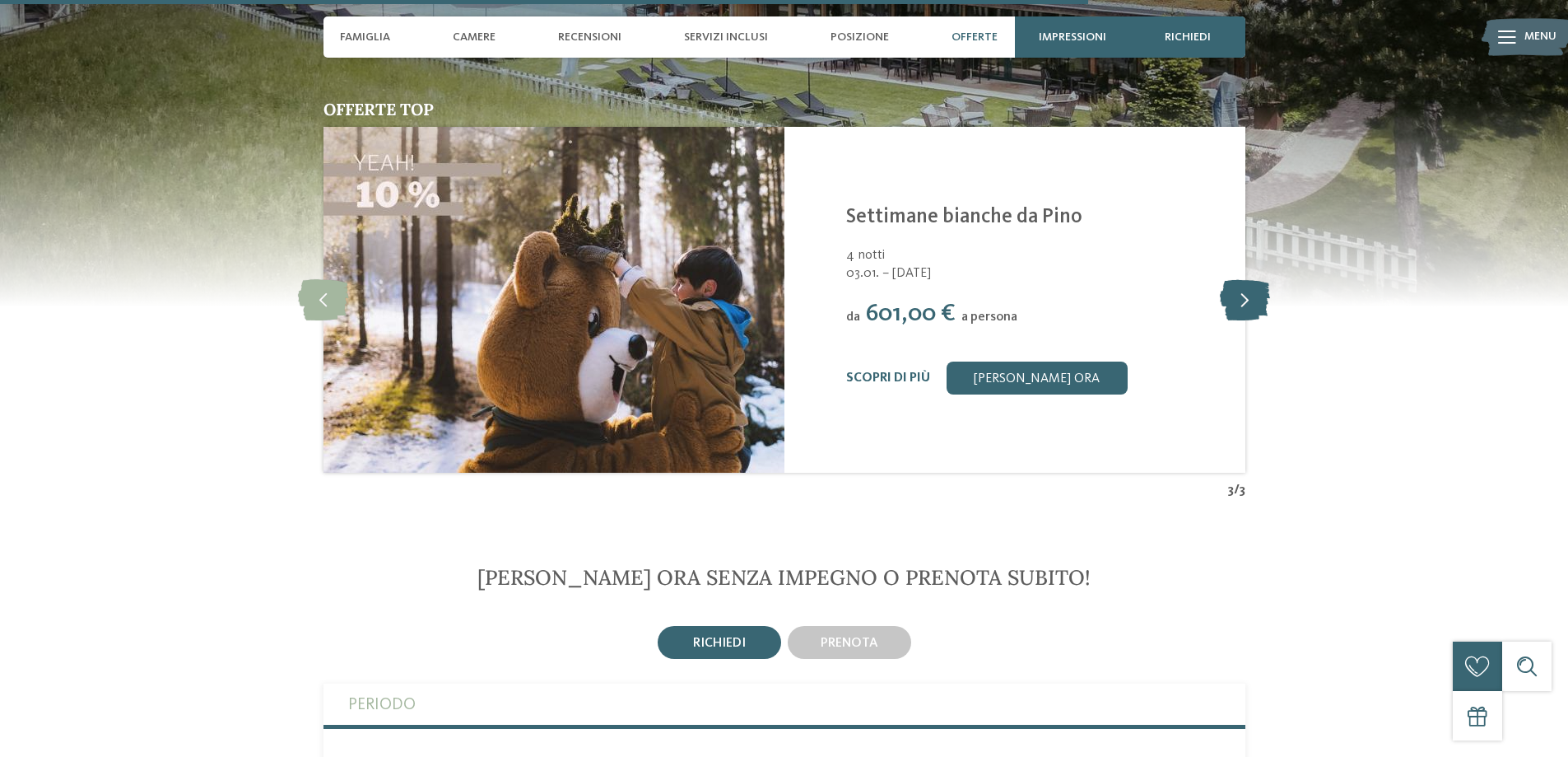
click at [1231, 305] on icon at bounding box center [1245, 299] width 50 height 42
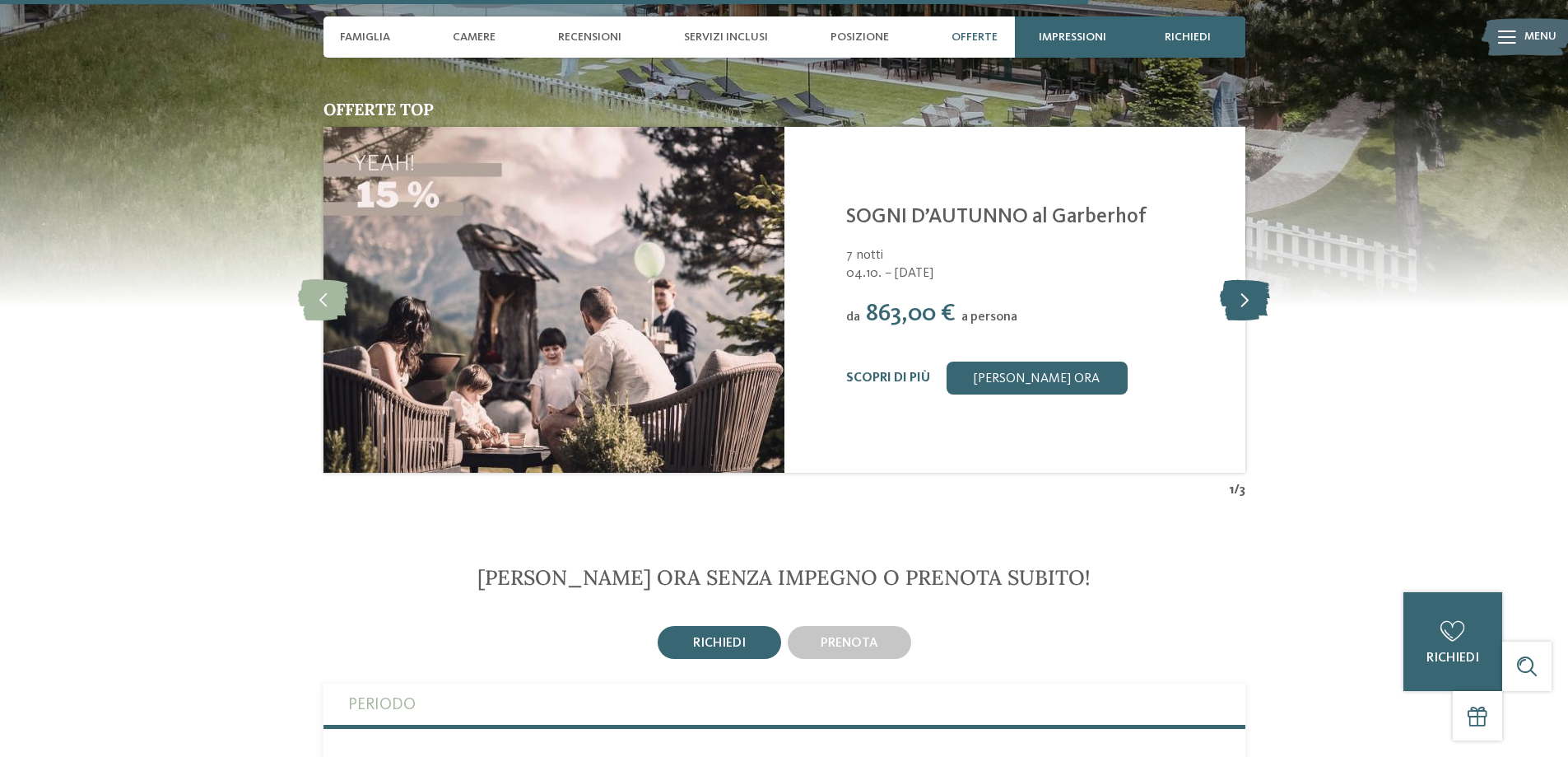
click at [1231, 305] on icon at bounding box center [1245, 299] width 50 height 42
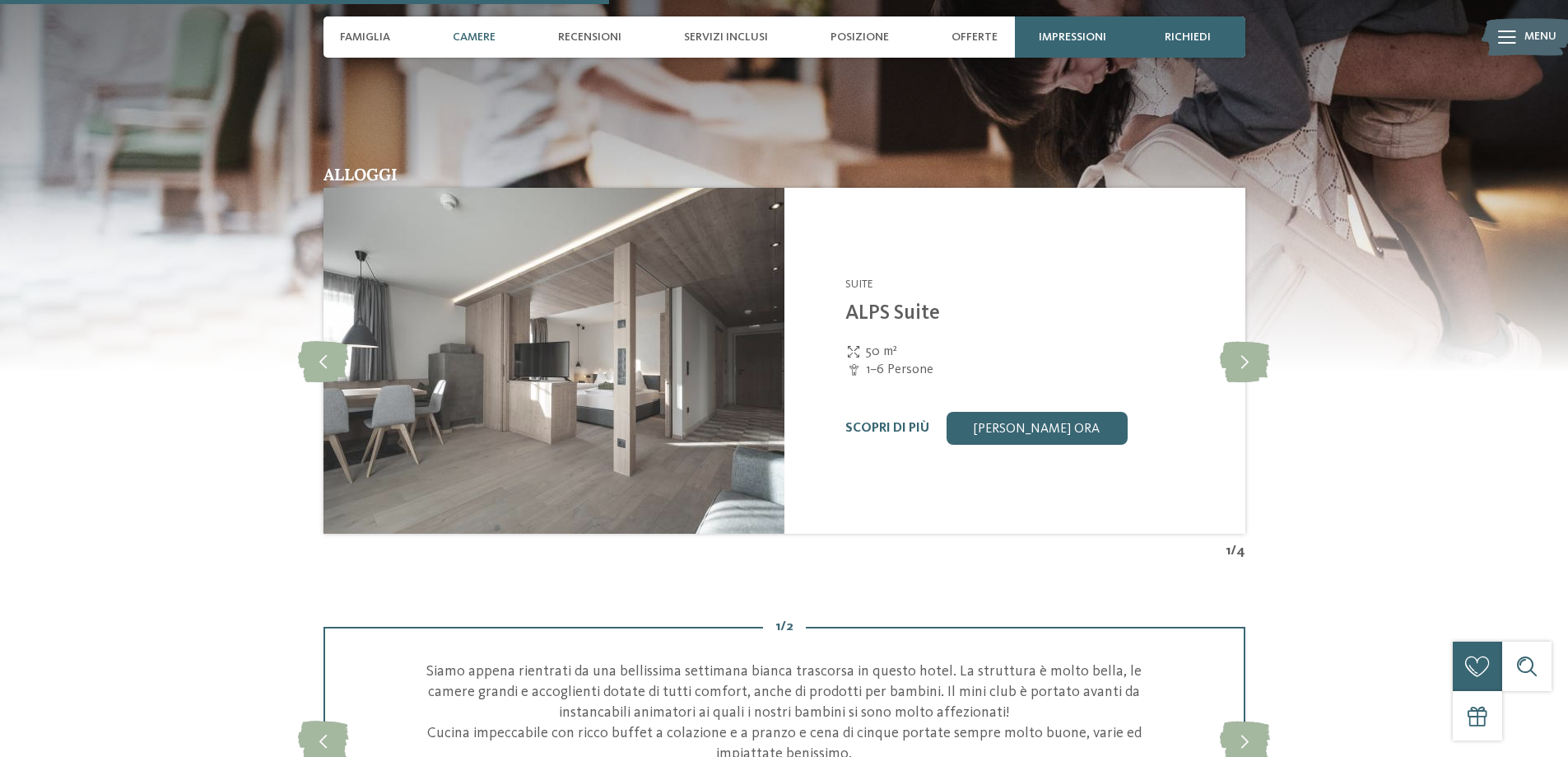
scroll to position [2553, 0]
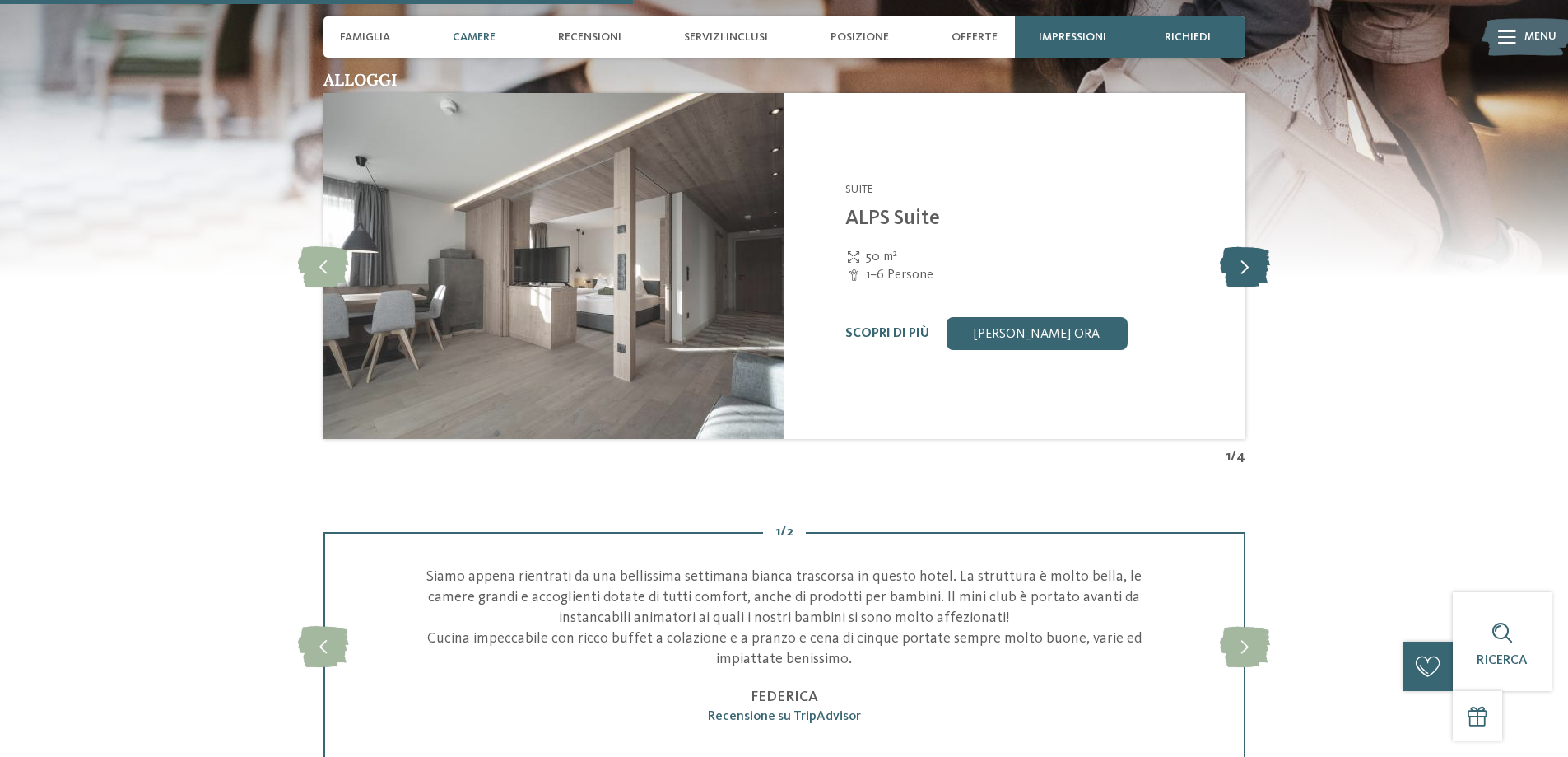
click at [1242, 266] on icon at bounding box center [1245, 266] width 50 height 42
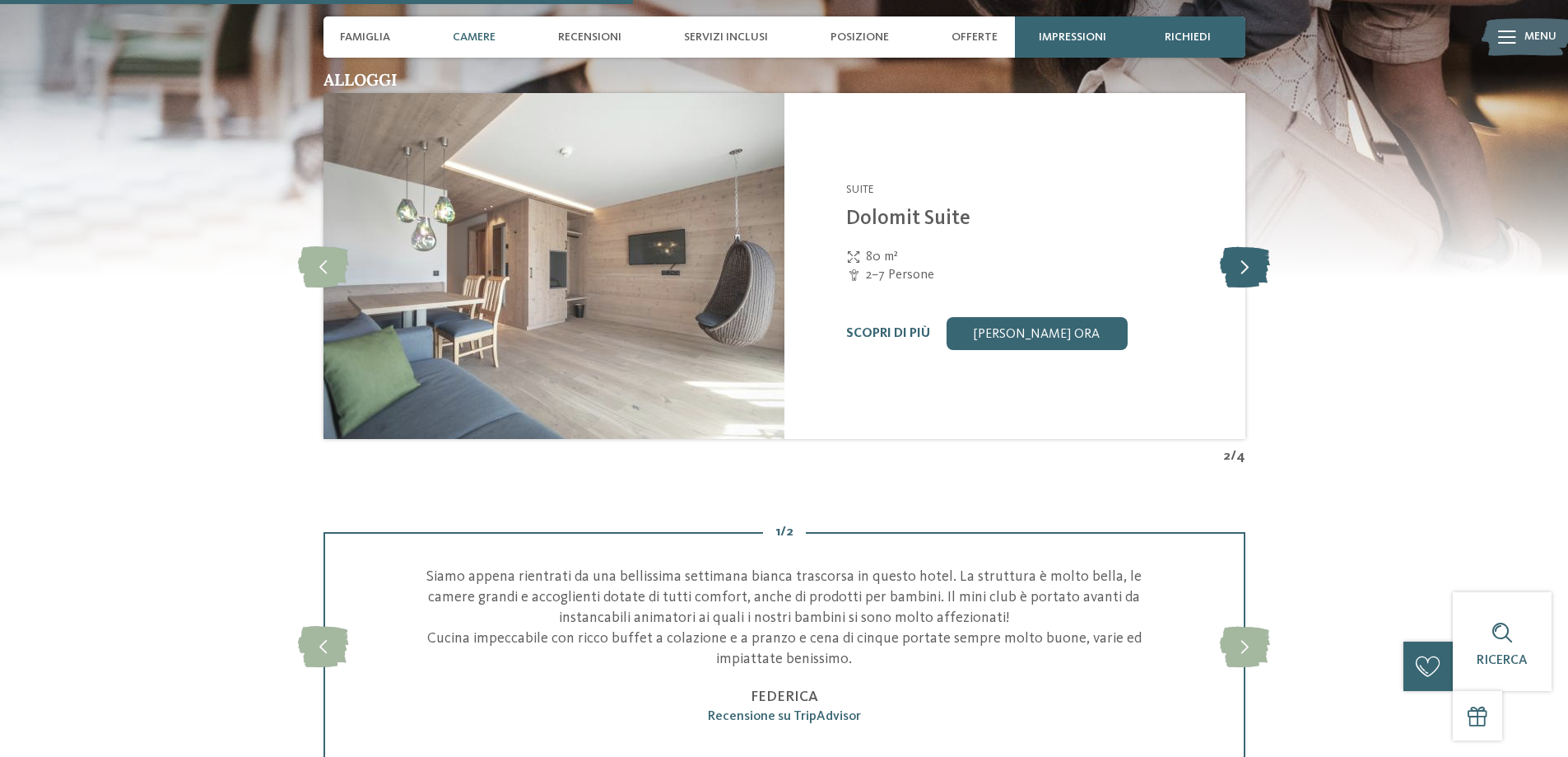
click at [1242, 266] on icon at bounding box center [1245, 266] width 50 height 42
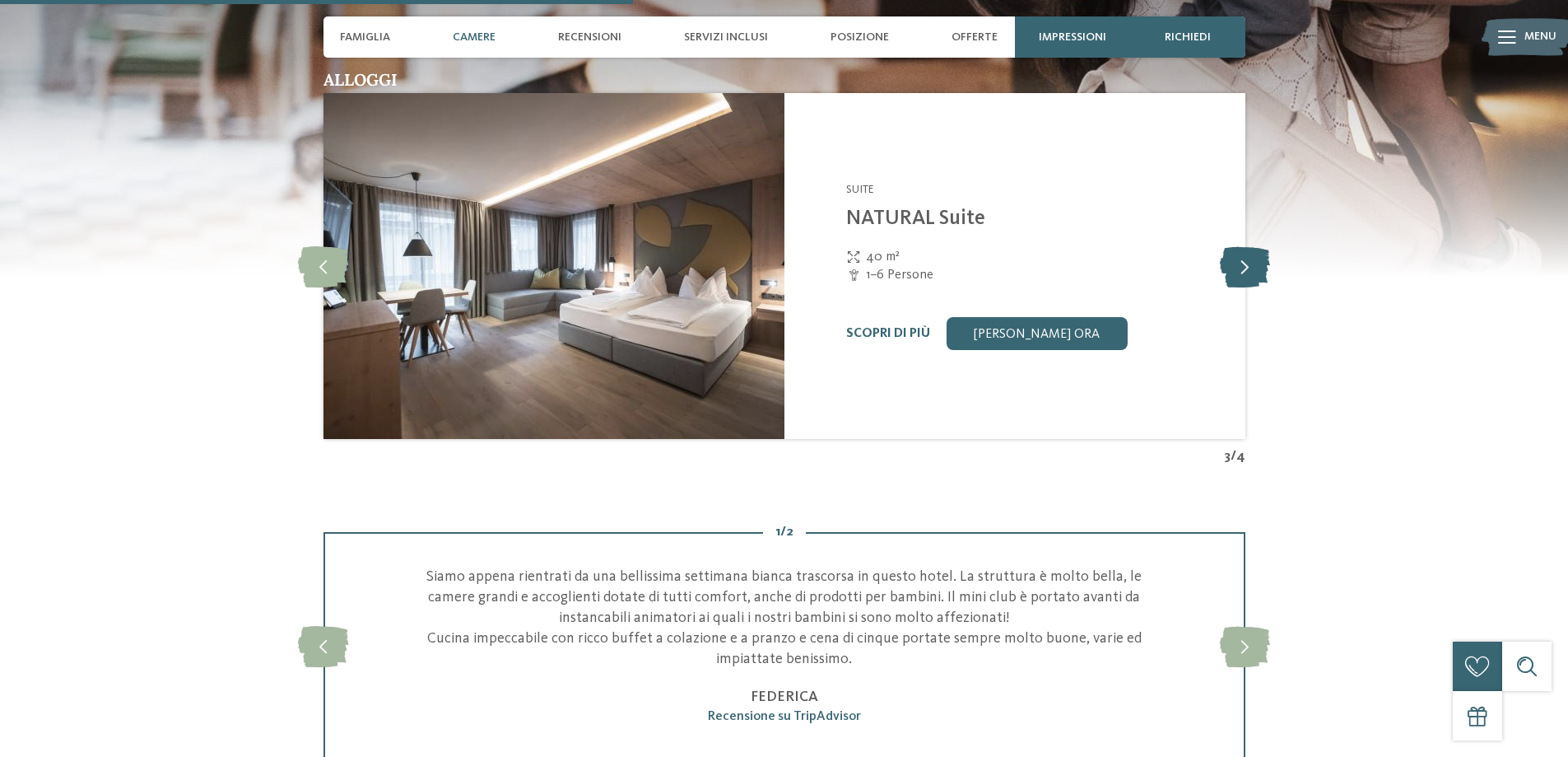
click at [1242, 266] on icon at bounding box center [1245, 266] width 50 height 42
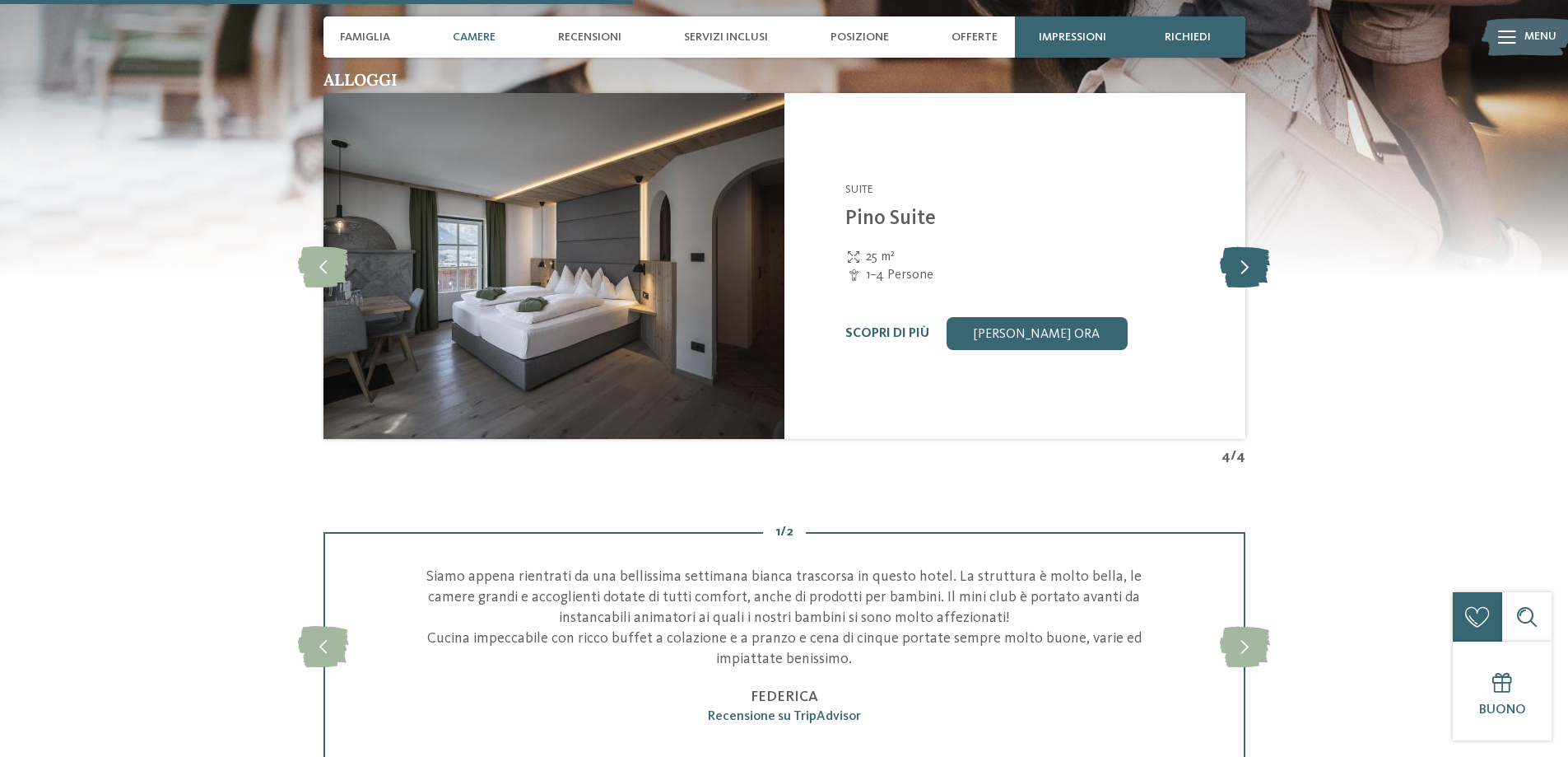
click at [1242, 266] on icon at bounding box center [1245, 266] width 50 height 42
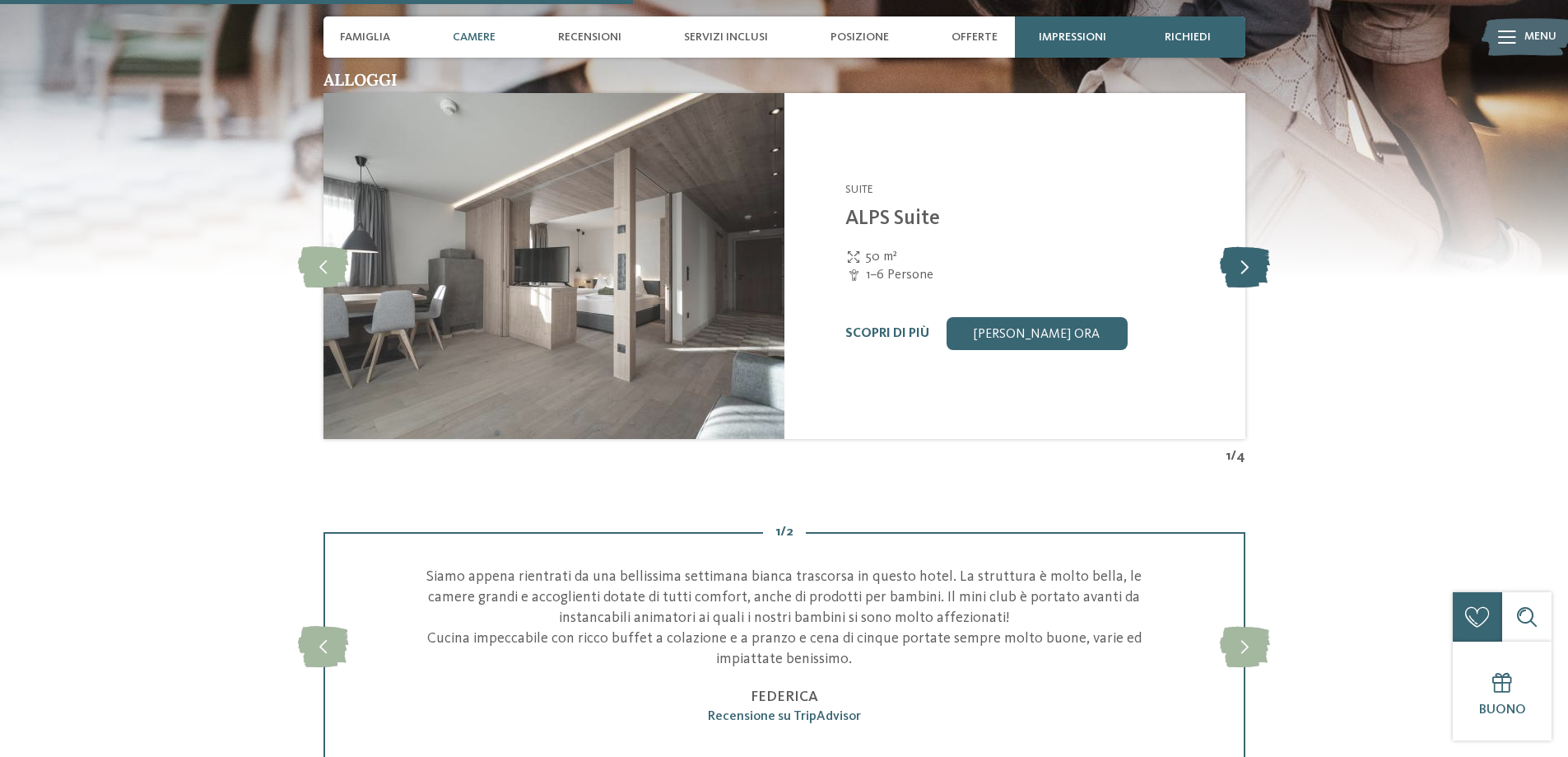
click at [1242, 266] on icon at bounding box center [1245, 266] width 50 height 42
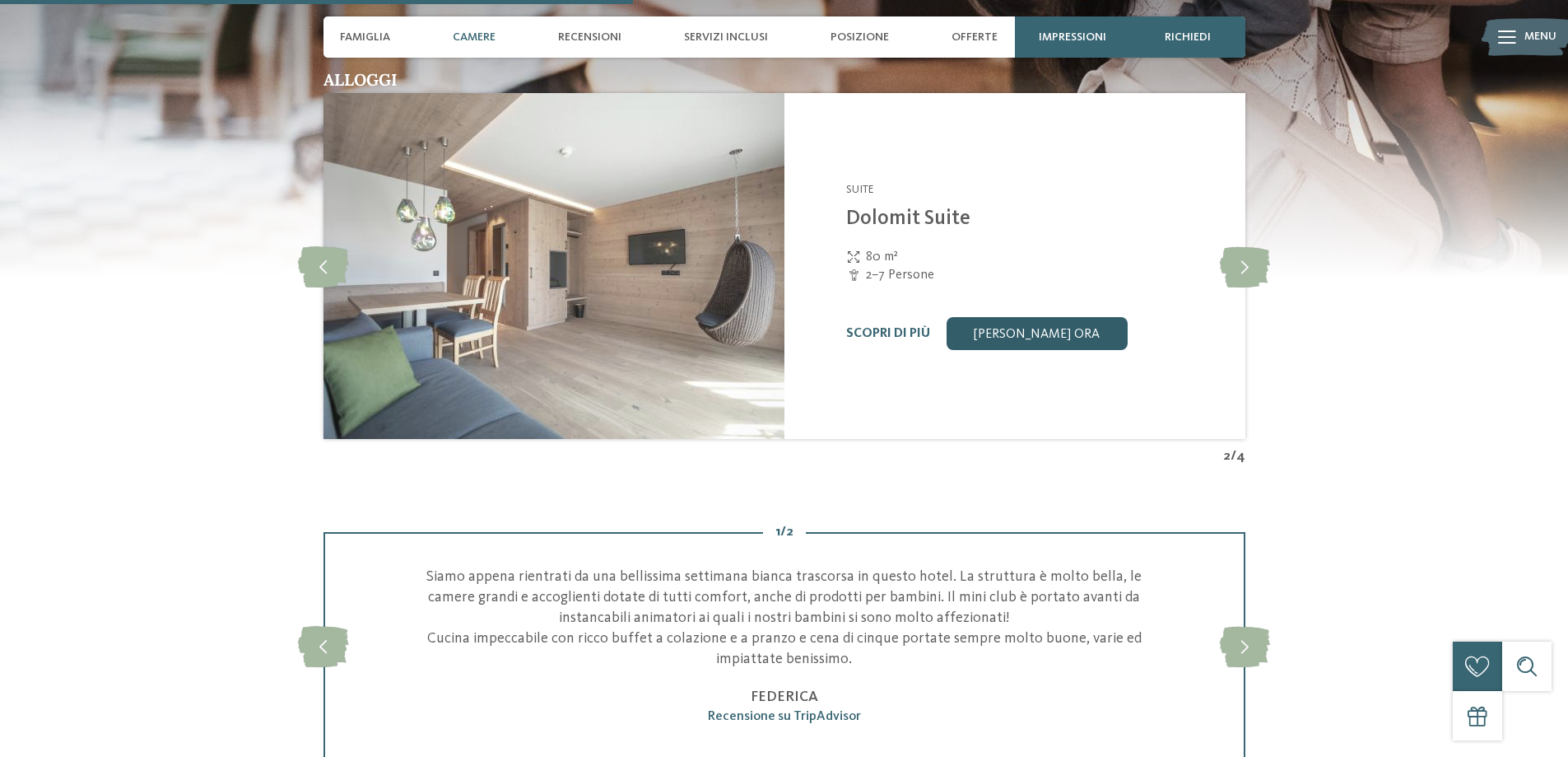
click at [1034, 339] on link "[PERSON_NAME] ora" at bounding box center [1036, 333] width 181 height 33
